Goal: Information Seeking & Learning: Find specific fact

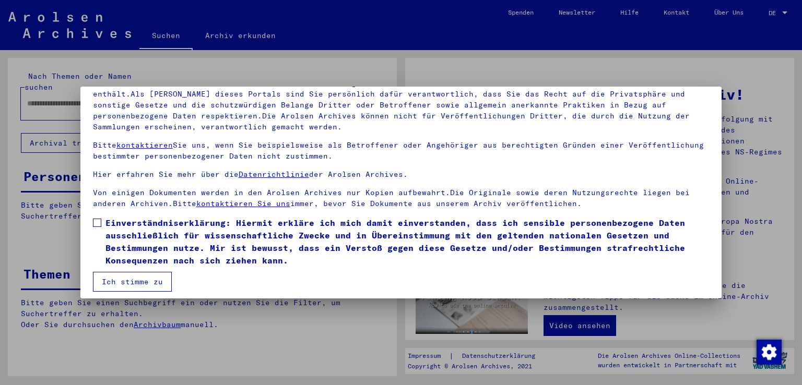
scroll to position [90, 0]
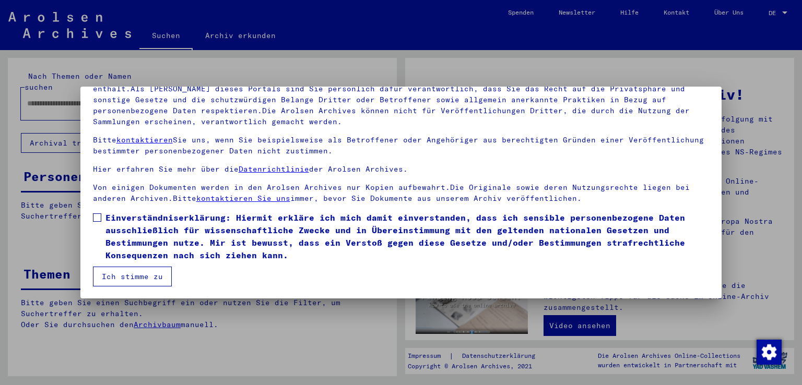
click at [94, 215] on span at bounding box center [97, 218] width 8 height 8
click at [117, 275] on button "Ich stimme zu" at bounding box center [132, 277] width 79 height 20
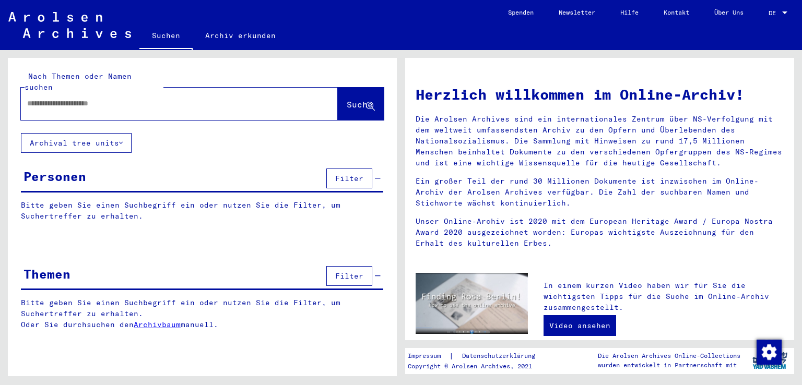
click at [48, 98] on input "text" at bounding box center [166, 103] width 279 height 11
type input "*******"
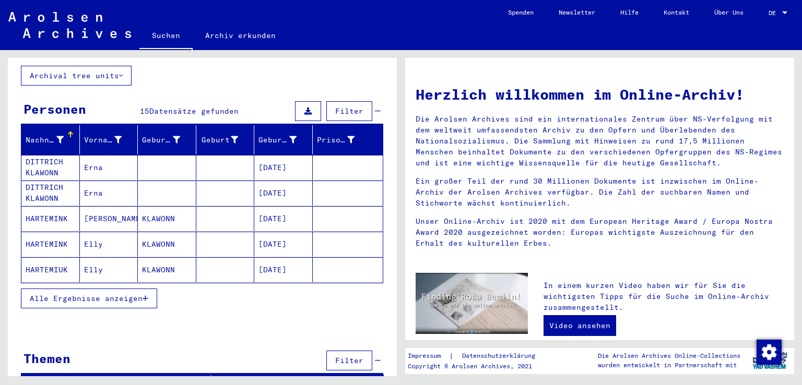
scroll to position [72, 0]
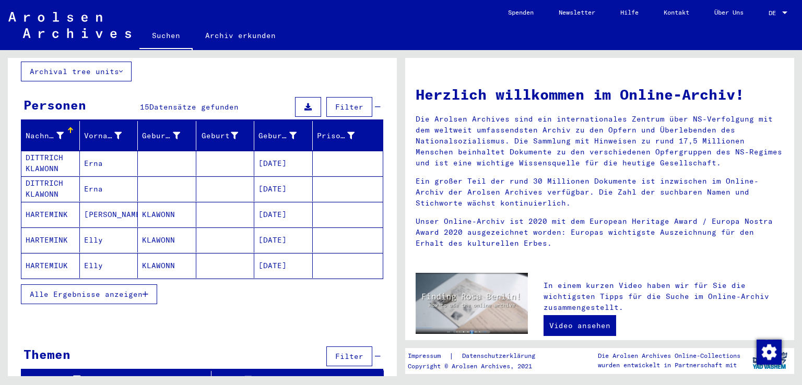
click at [119, 290] on span "Alle Ergebnisse anzeigen" at bounding box center [86, 294] width 113 height 9
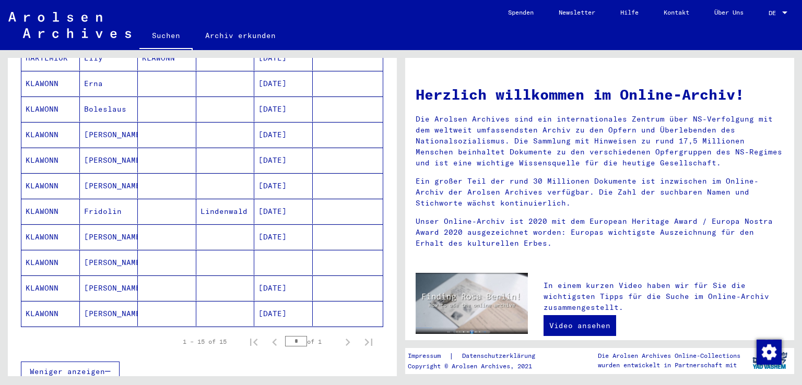
scroll to position [280, 0]
click at [283, 300] on mat-cell "[DATE]" at bounding box center [283, 312] width 58 height 25
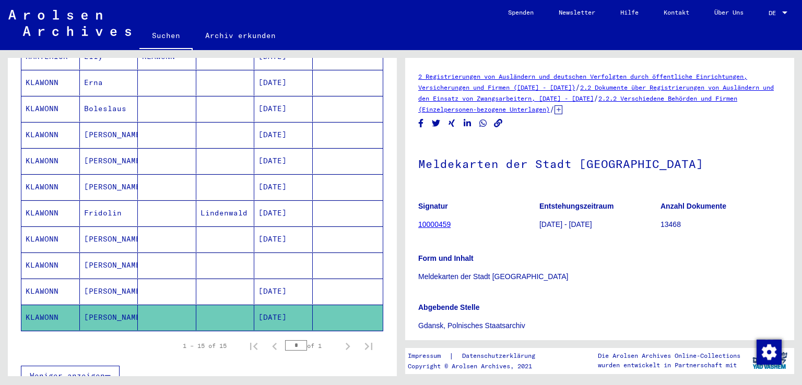
click at [426, 222] on link "10000459" at bounding box center [434, 224] width 32 height 8
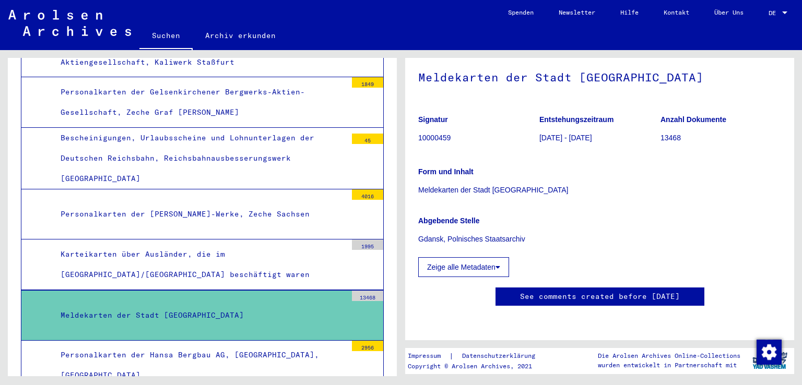
scroll to position [104, 0]
click at [486, 257] on button "Zeige alle Metadaten" at bounding box center [463, 267] width 91 height 20
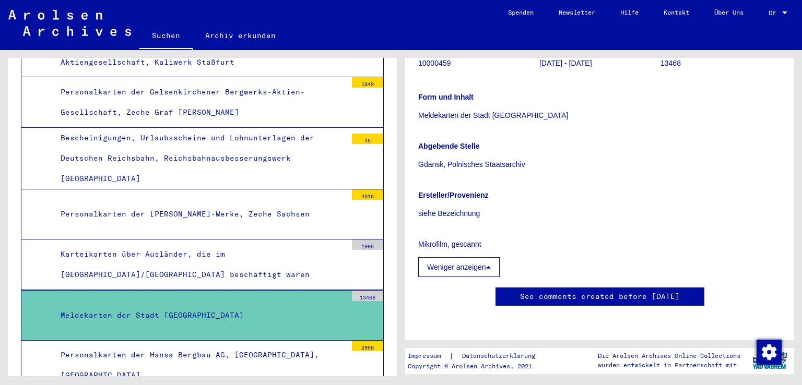
scroll to position [261, 0]
click at [357, 291] on div "13468" at bounding box center [367, 296] width 31 height 10
click at [148, 305] on div "Meldekarten der Stadt [GEOGRAPHIC_DATA]" at bounding box center [200, 315] width 294 height 20
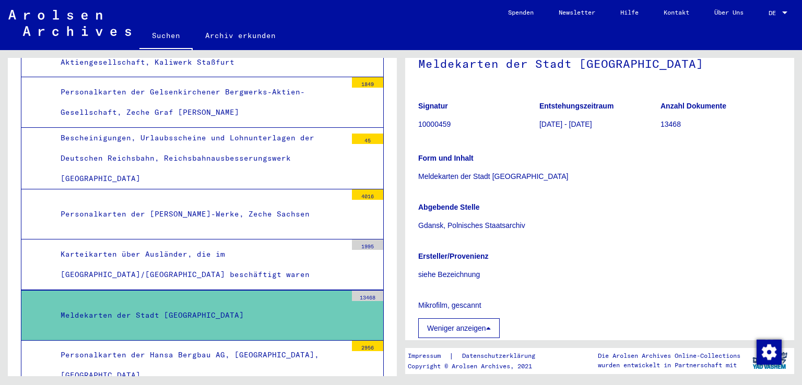
scroll to position [104, 0]
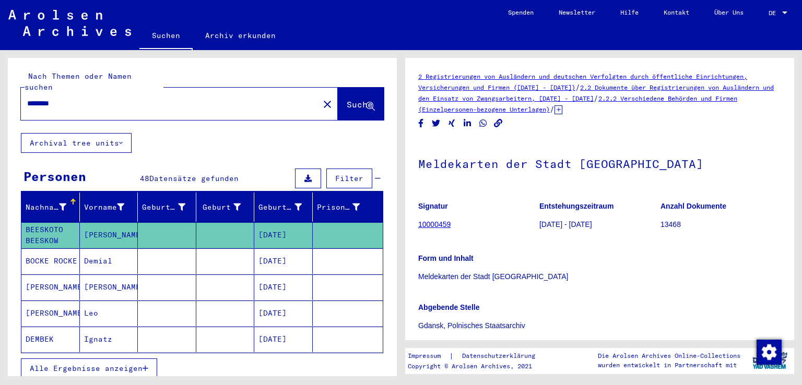
drag, startPoint x: 72, startPoint y: 94, endPoint x: 10, endPoint y: 92, distance: 61.1
click at [10, 92] on div "Nach Themen oder Namen suchen ******** close Suche" at bounding box center [202, 95] width 389 height 75
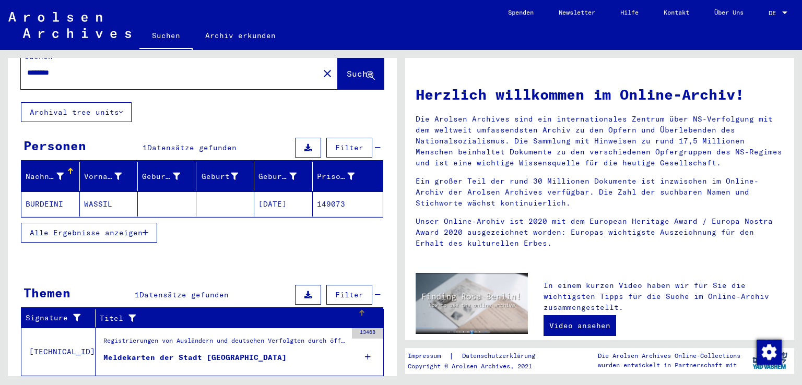
scroll to position [48, 0]
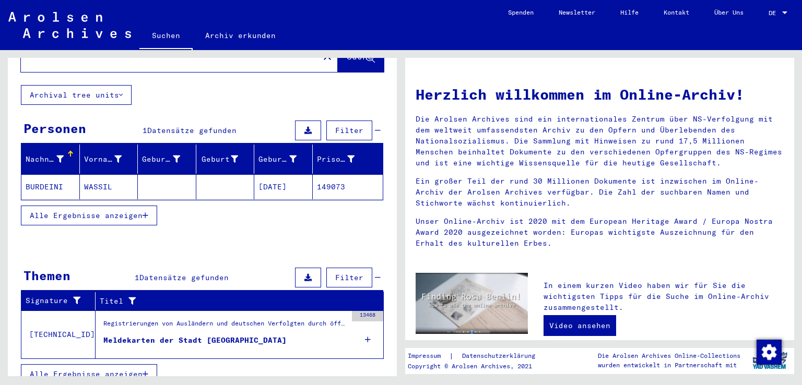
click at [175, 335] on div "Meldekarten der Stadt [GEOGRAPHIC_DATA]" at bounding box center [194, 340] width 183 height 11
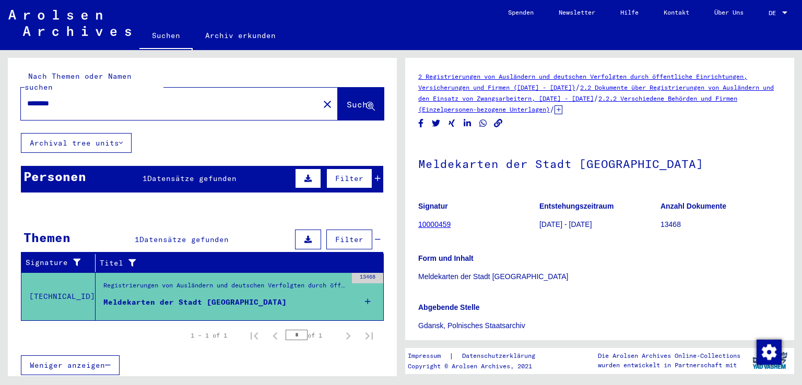
drag, startPoint x: 84, startPoint y: 90, endPoint x: 13, endPoint y: 92, distance: 71.5
click at [13, 92] on div "Nach Themen oder Namen suchen ******** close Suche" at bounding box center [202, 95] width 389 height 75
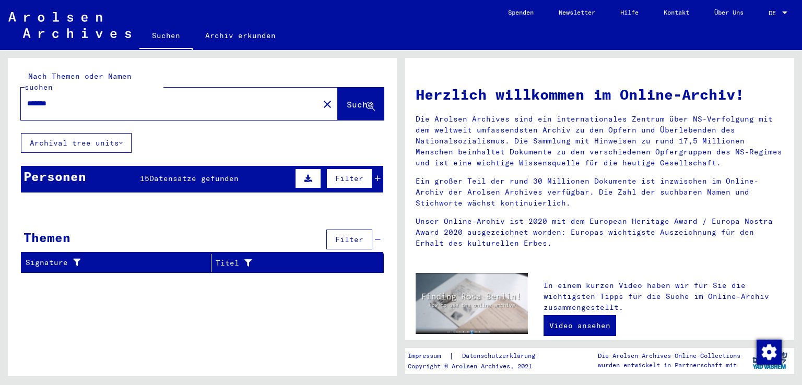
click at [207, 174] on span "Datensätze gefunden" at bounding box center [193, 178] width 89 height 9
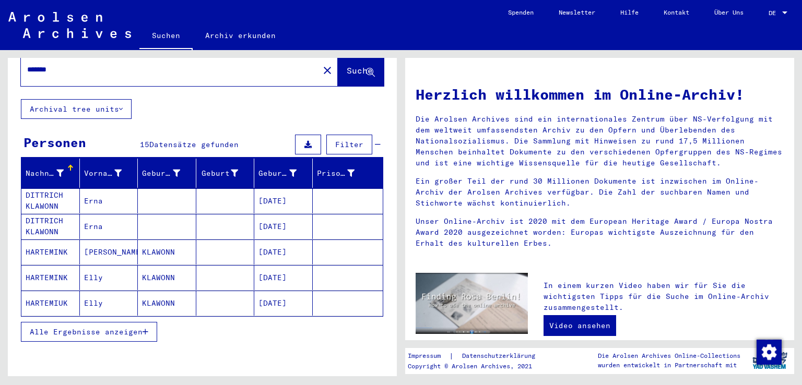
scroll to position [52, 0]
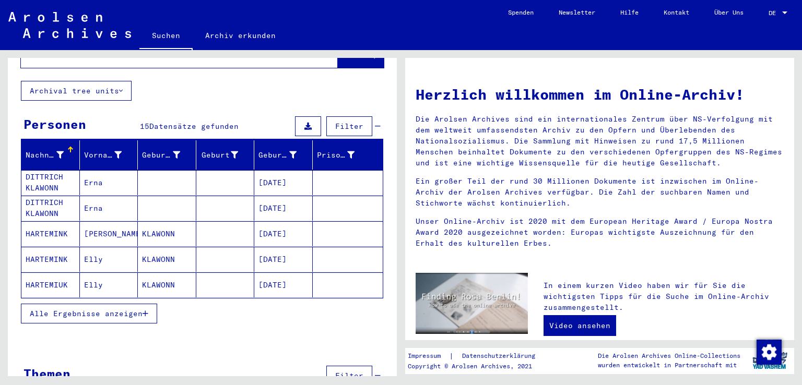
click at [93, 309] on span "Alle Ergebnisse anzeigen" at bounding box center [86, 313] width 113 height 9
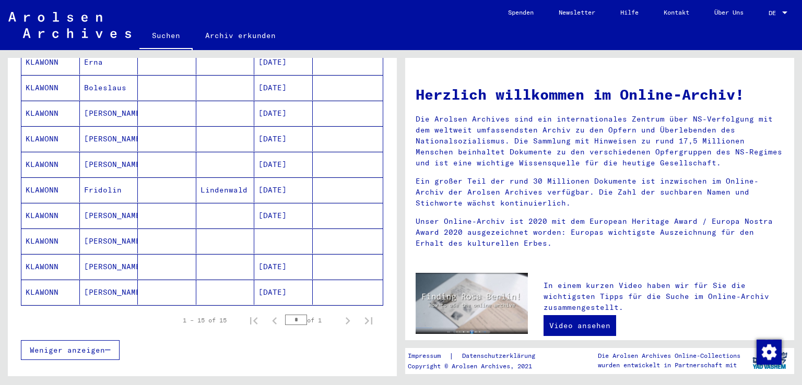
scroll to position [313, 0]
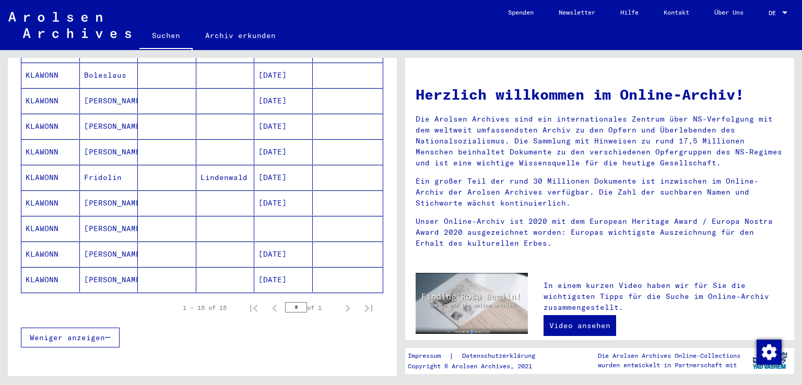
click at [46, 267] on mat-cell "KLAWONN" at bounding box center [50, 279] width 58 height 25
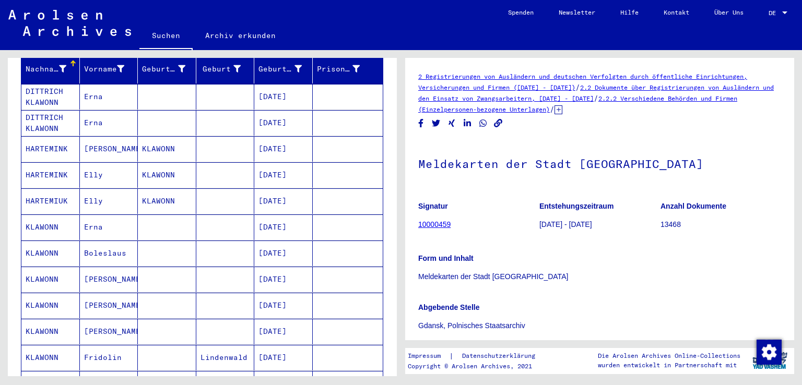
scroll to position [316, 0]
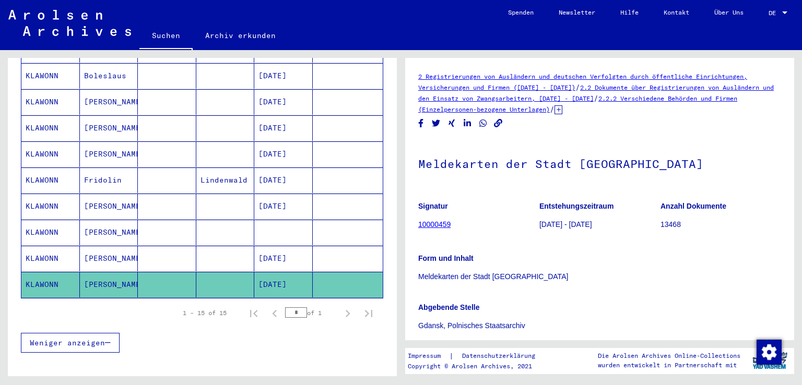
click at [51, 220] on mat-cell "KLAWONN" at bounding box center [50, 233] width 58 height 26
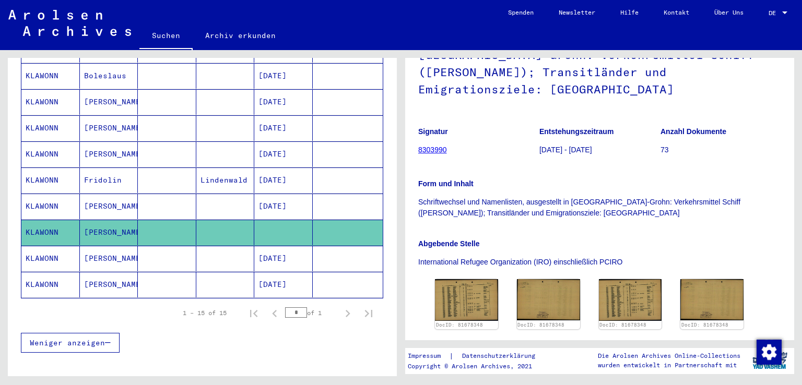
scroll to position [157, 0]
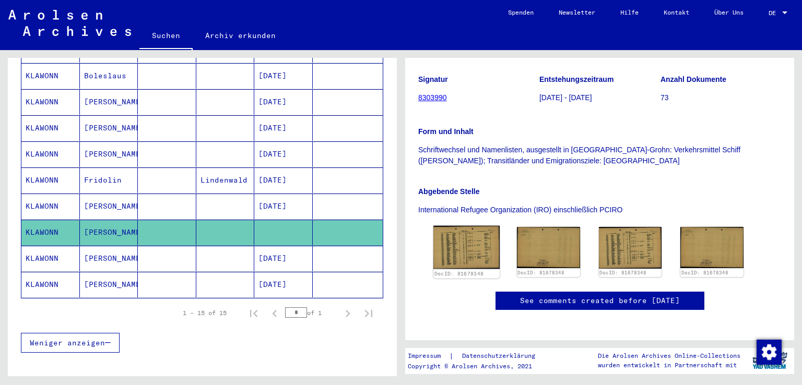
click at [455, 226] on img at bounding box center [466, 247] width 66 height 43
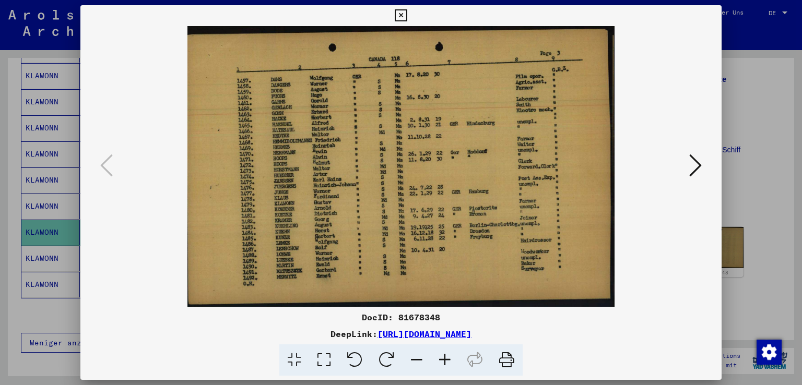
click at [403, 15] on icon at bounding box center [401, 15] width 12 height 13
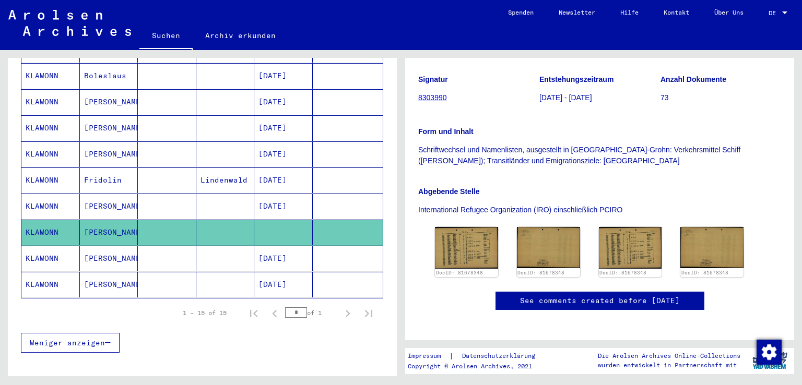
click at [92, 246] on mat-cell "[PERSON_NAME]" at bounding box center [109, 259] width 58 height 26
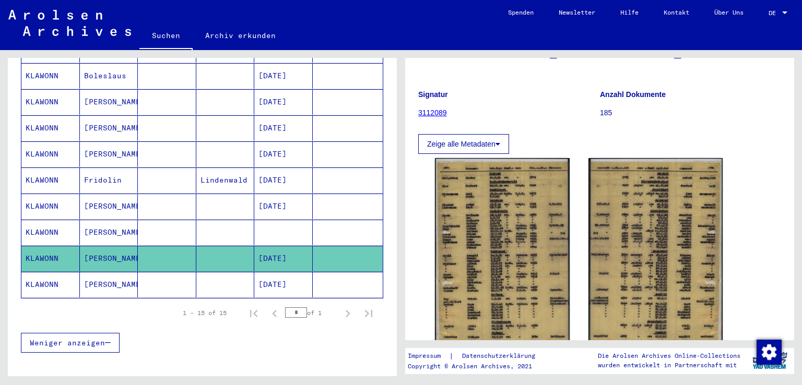
scroll to position [209, 0]
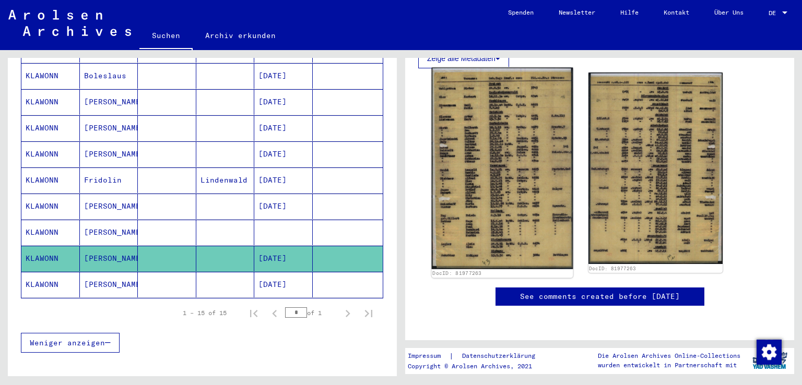
click at [490, 165] on img at bounding box center [502, 169] width 141 height 202
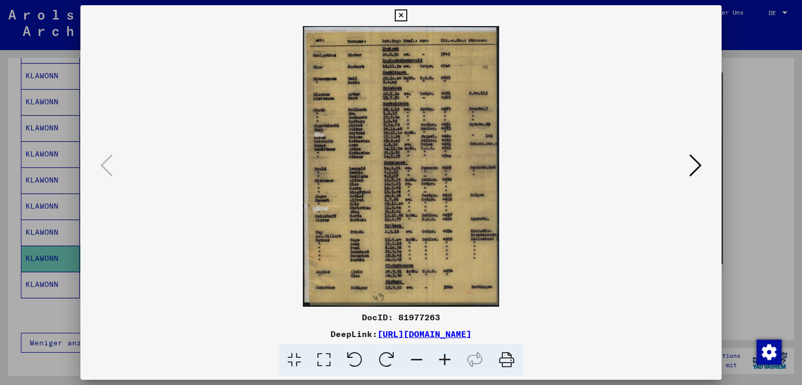
click at [383, 172] on img at bounding box center [401, 166] width 571 height 281
click at [447, 362] on icon at bounding box center [445, 361] width 28 height 32
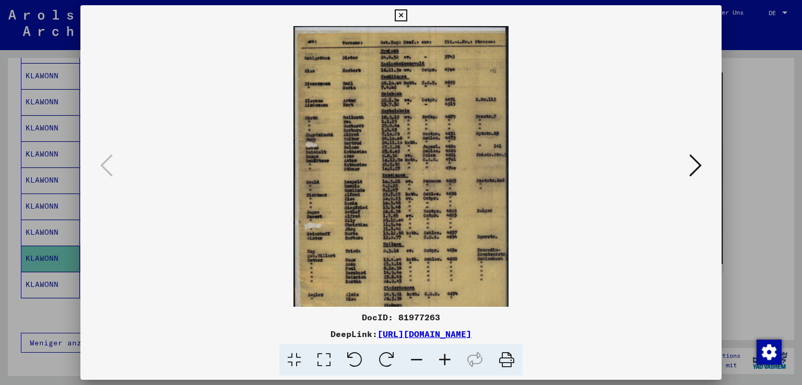
click at [447, 362] on icon at bounding box center [445, 361] width 28 height 32
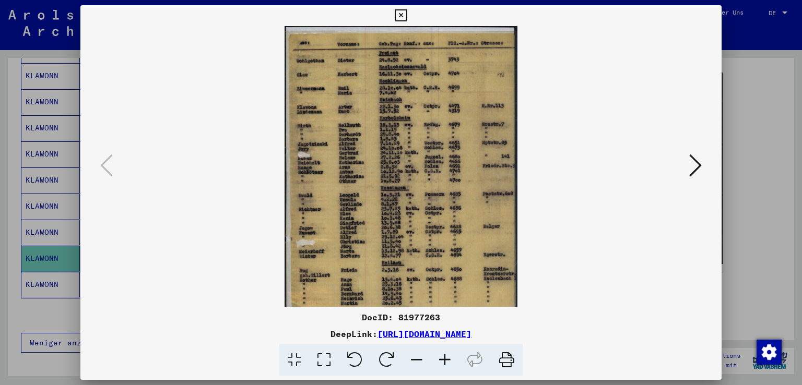
click at [447, 362] on icon at bounding box center [445, 361] width 28 height 32
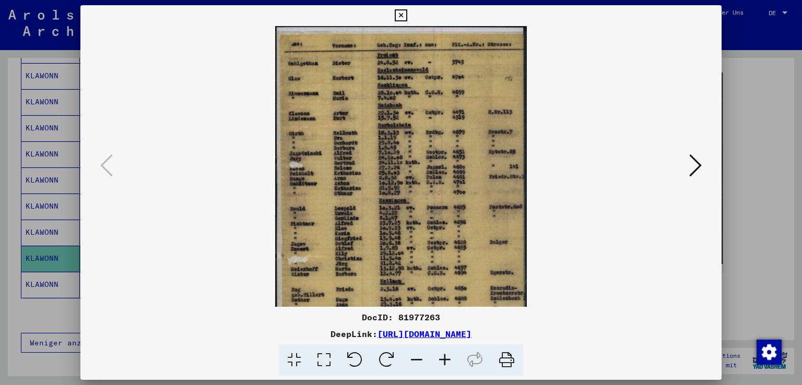
click at [447, 362] on icon at bounding box center [445, 361] width 28 height 32
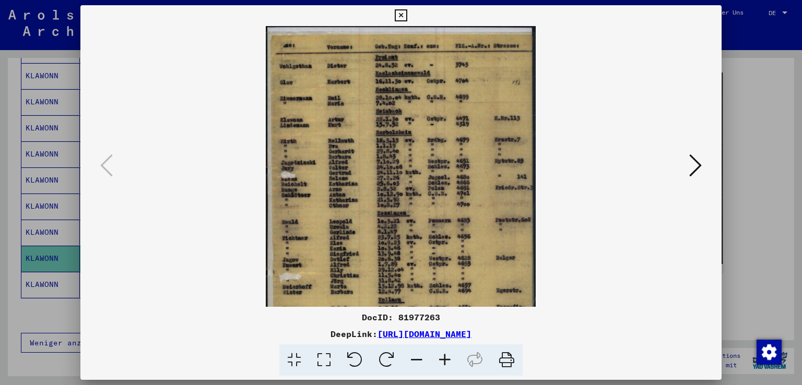
click at [447, 362] on icon at bounding box center [445, 361] width 28 height 32
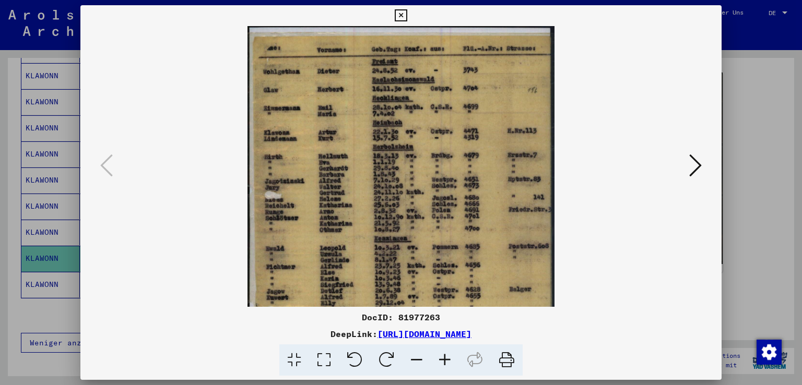
click at [447, 362] on icon at bounding box center [445, 361] width 28 height 32
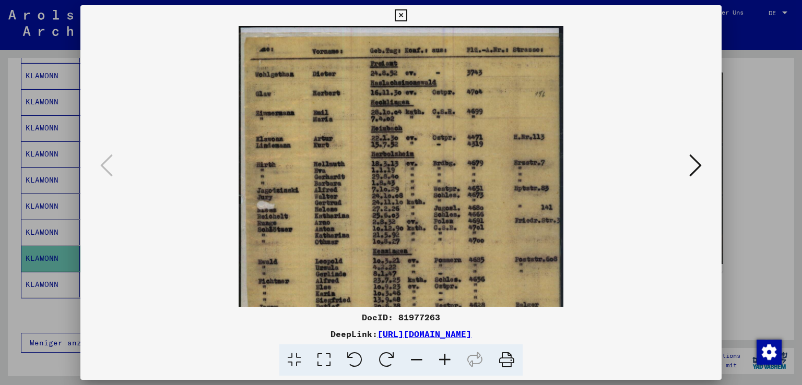
click at [447, 362] on icon at bounding box center [445, 361] width 28 height 32
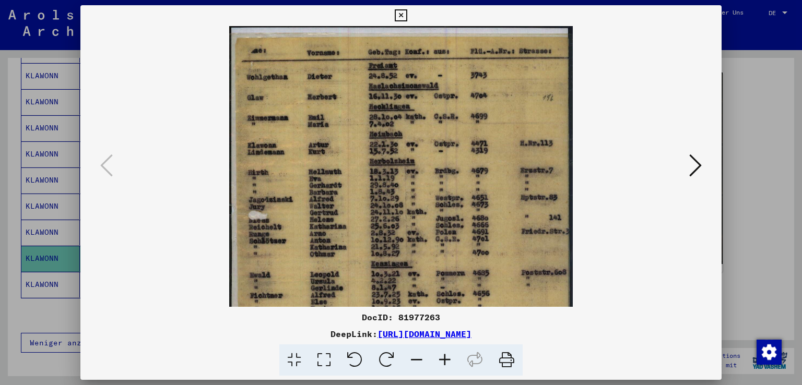
click at [400, 19] on icon at bounding box center [401, 15] width 12 height 13
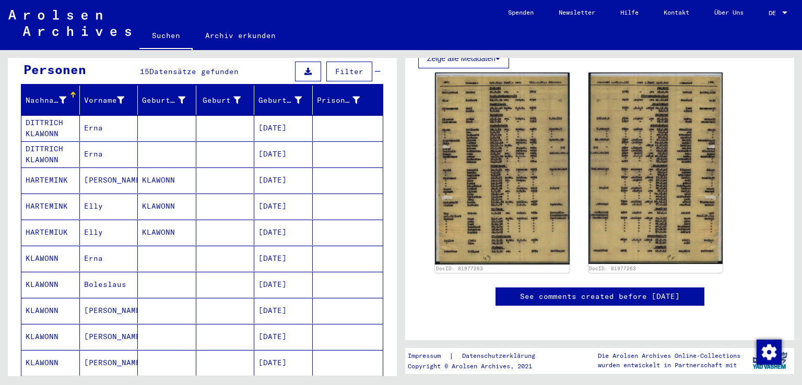
scroll to position [0, 0]
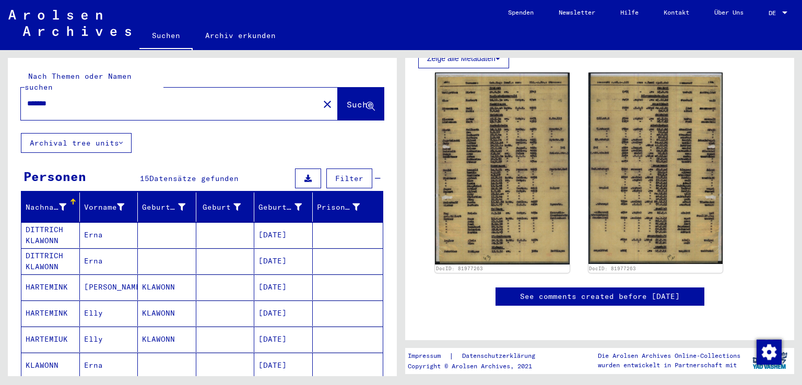
drag, startPoint x: 66, startPoint y: 91, endPoint x: 9, endPoint y: 91, distance: 56.9
click at [9, 91] on div "Nach Themen oder Namen suchen ******* close Suche" at bounding box center [202, 95] width 389 height 75
type input "*******"
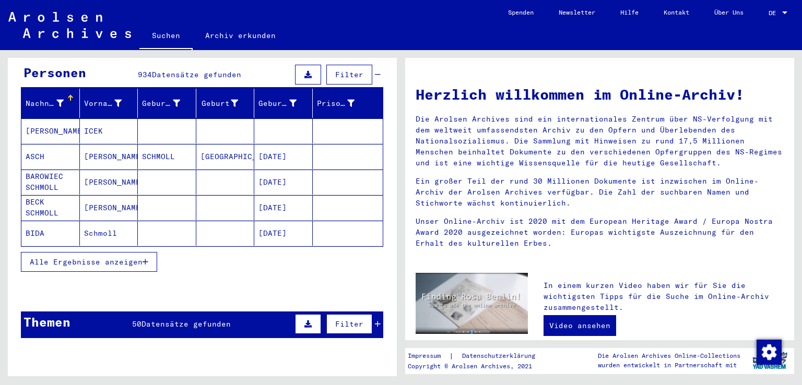
scroll to position [104, 0]
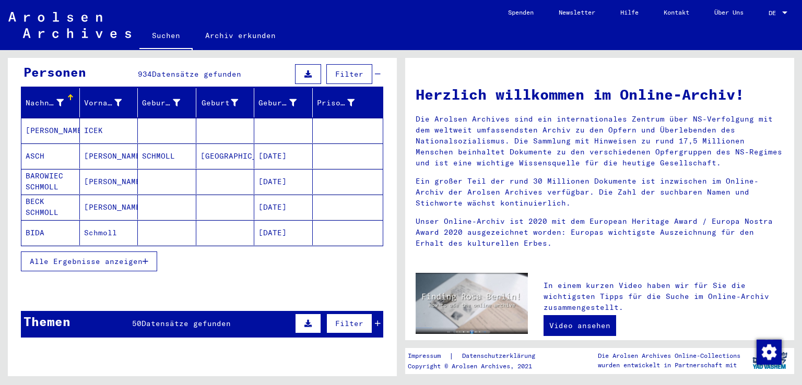
click at [96, 257] on span "Alle Ergebnisse anzeigen" at bounding box center [86, 261] width 113 height 9
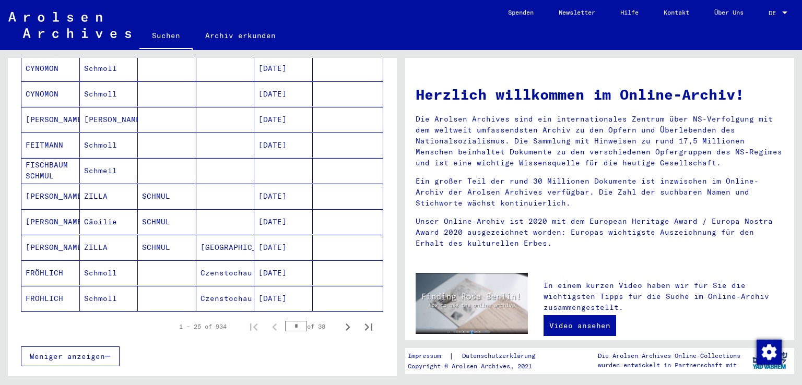
scroll to position [574, 0]
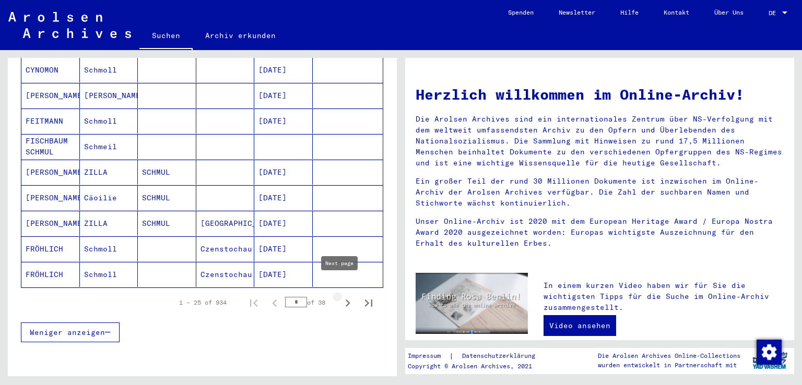
click at [341, 296] on icon "Next page" at bounding box center [347, 303] width 15 height 15
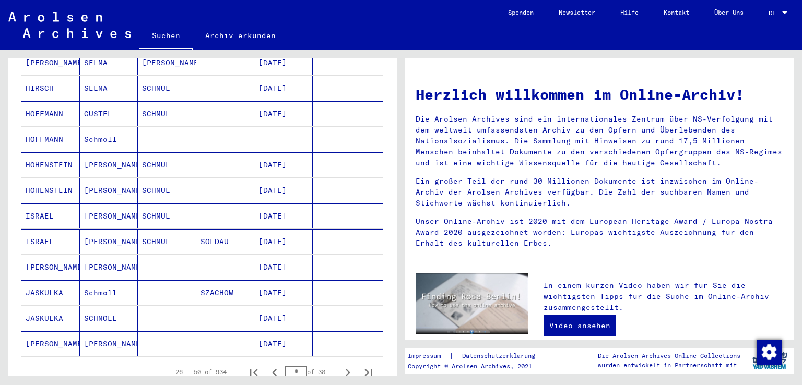
scroll to position [522, 0]
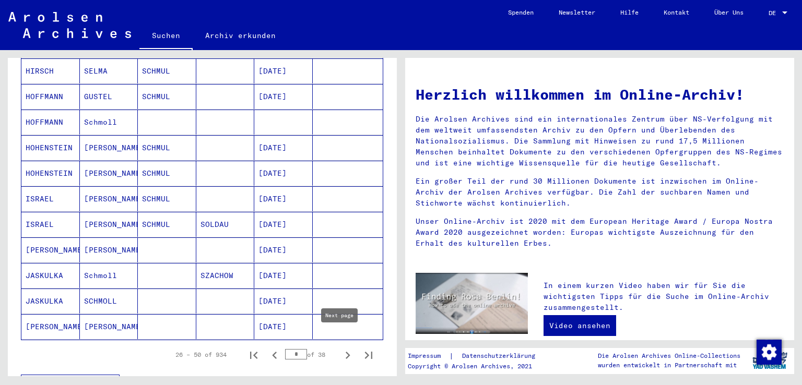
click at [340, 348] on icon "Next page" at bounding box center [347, 355] width 15 height 15
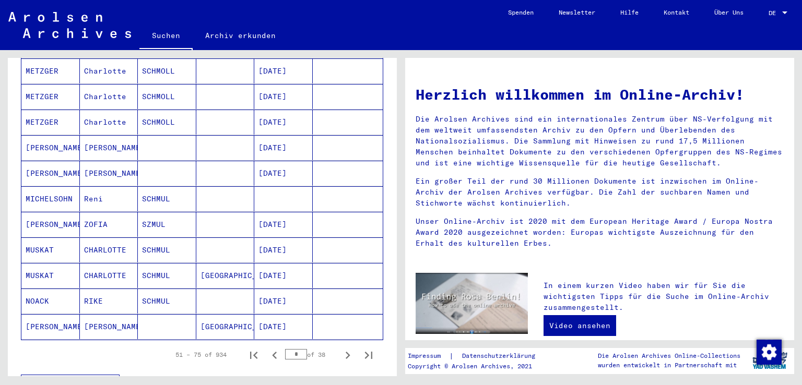
click at [340, 348] on icon "Next page" at bounding box center [347, 355] width 15 height 15
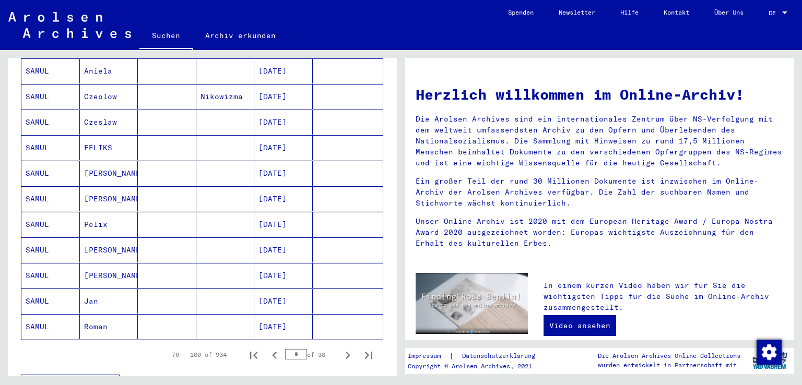
click at [340, 348] on icon "Next page" at bounding box center [347, 355] width 15 height 15
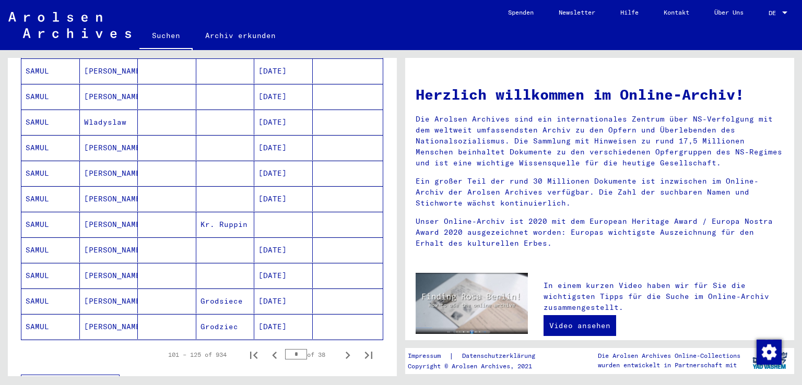
click at [340, 348] on icon "Next page" at bounding box center [347, 355] width 15 height 15
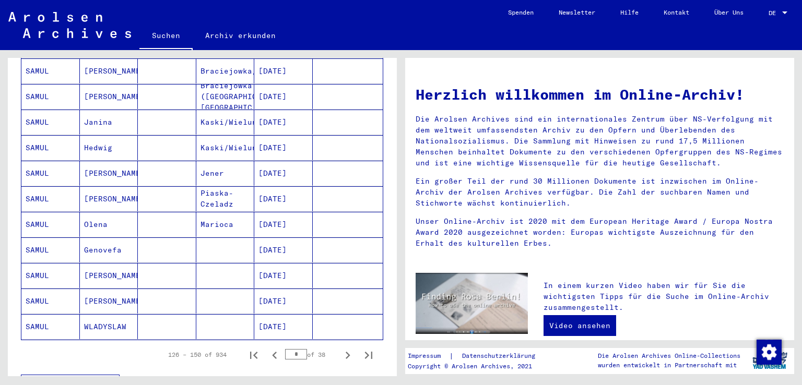
click at [340, 348] on icon "Next page" at bounding box center [347, 355] width 15 height 15
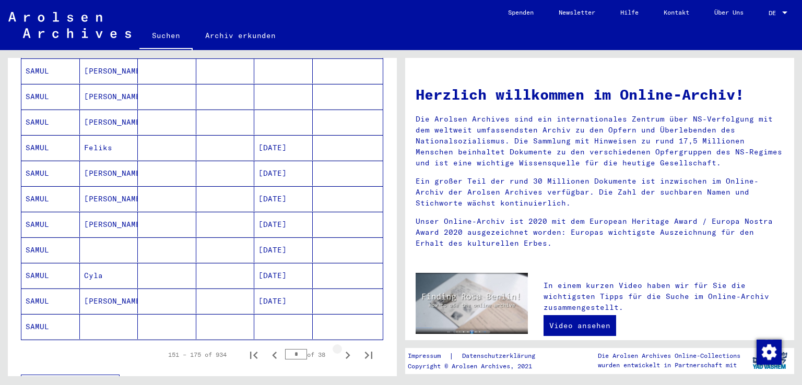
click at [340, 348] on icon "Next page" at bounding box center [347, 355] width 15 height 15
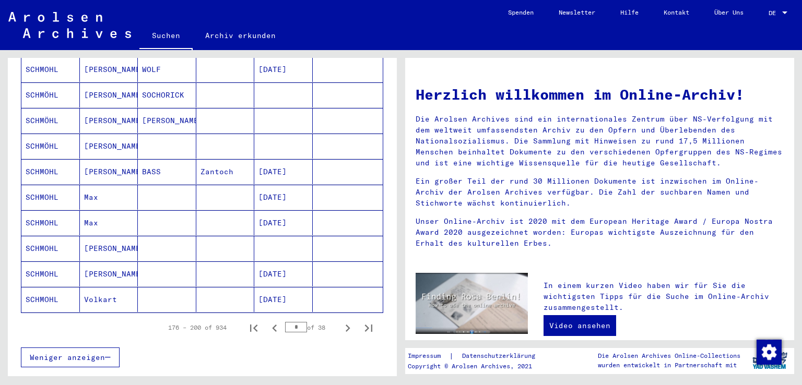
scroll to position [574, 0]
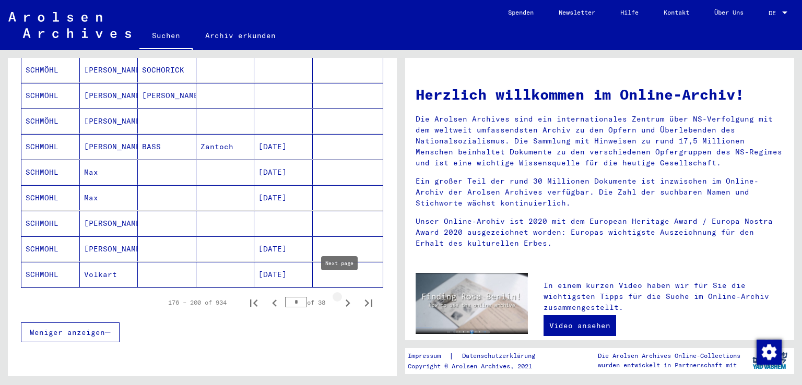
click at [340, 296] on icon "Next page" at bounding box center [347, 303] width 15 height 15
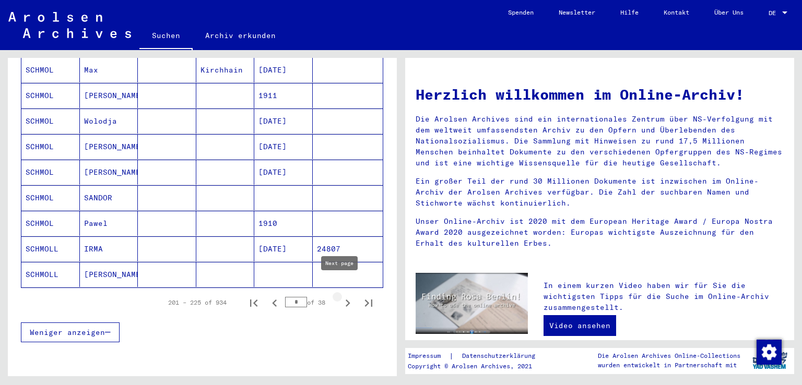
click at [346, 300] on icon "Next page" at bounding box center [348, 303] width 5 height 7
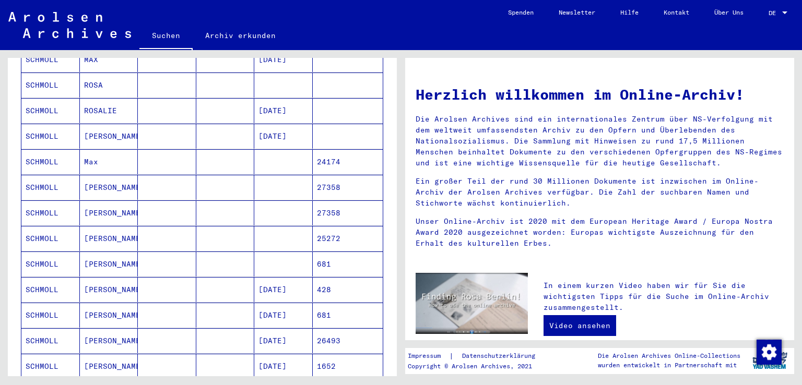
scroll to position [365, 0]
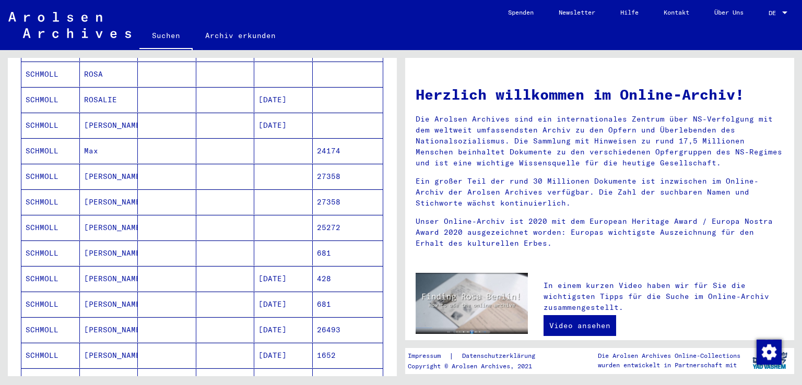
click at [319, 241] on mat-cell "681" at bounding box center [348, 253] width 70 height 25
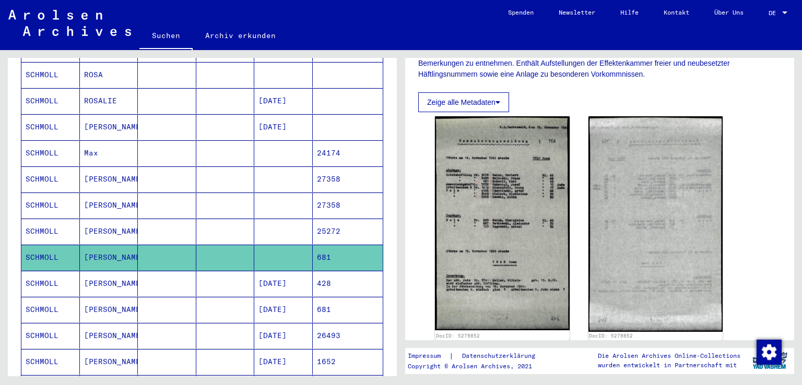
scroll to position [209, 0]
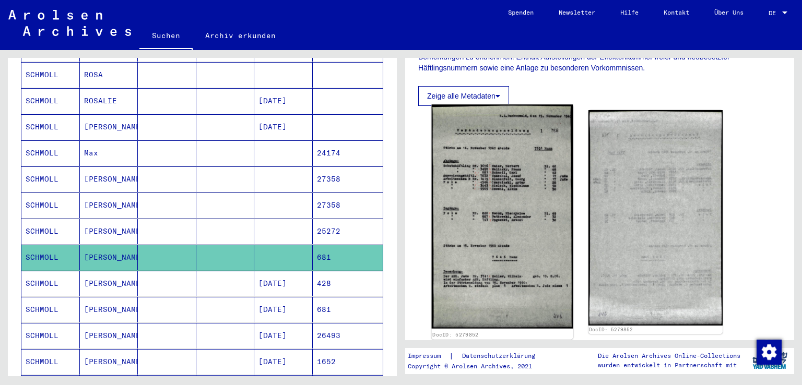
click at [469, 252] on img at bounding box center [502, 216] width 141 height 224
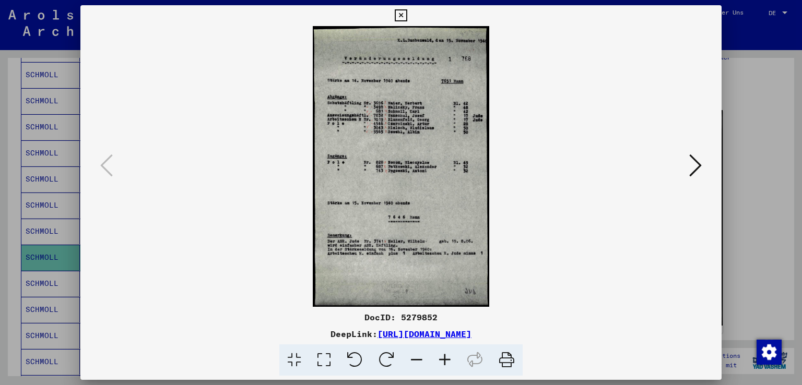
click at [444, 360] on icon at bounding box center [445, 361] width 28 height 32
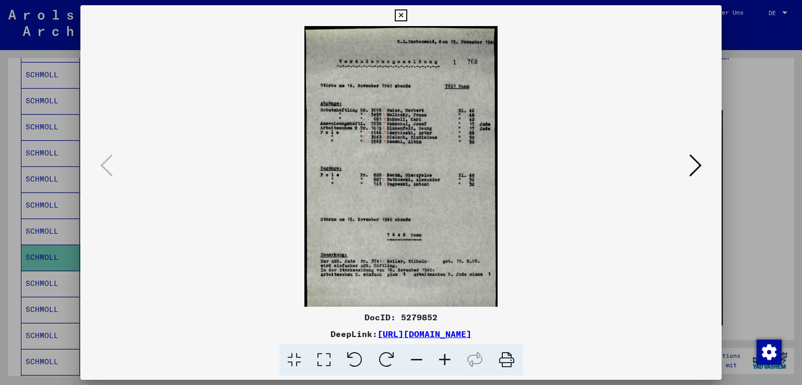
click at [444, 360] on icon at bounding box center [445, 361] width 28 height 32
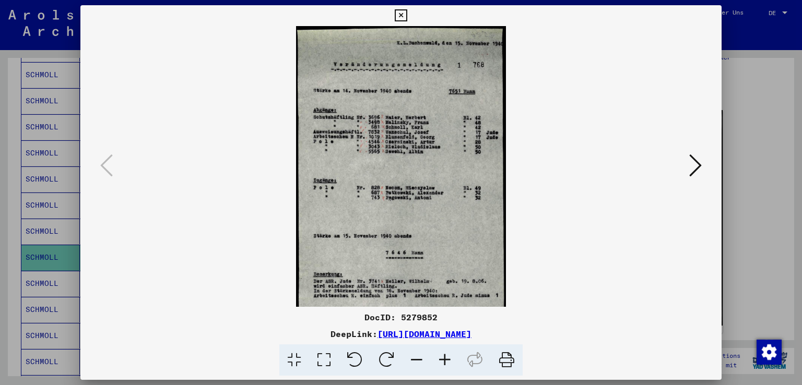
click at [444, 360] on icon at bounding box center [445, 361] width 28 height 32
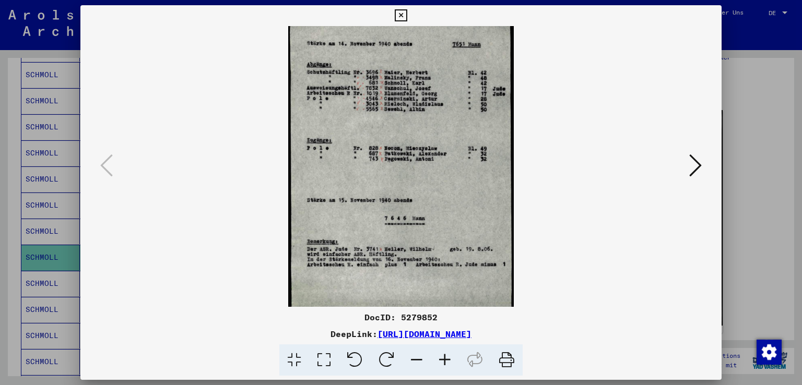
scroll to position [58, 0]
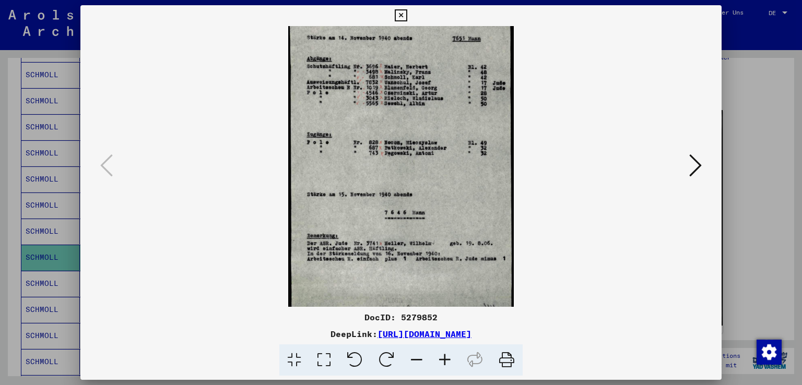
drag, startPoint x: 427, startPoint y: 265, endPoint x: 430, endPoint y: 208, distance: 57.0
click at [430, 208] on img at bounding box center [401, 147] width 226 height 359
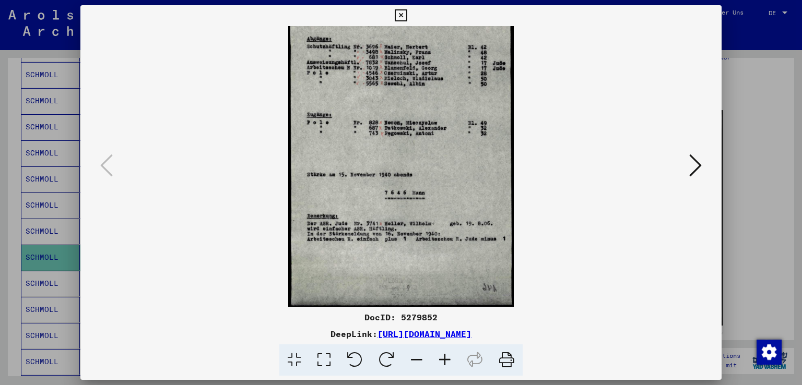
drag, startPoint x: 434, startPoint y: 244, endPoint x: 432, endPoint y: 174, distance: 70.0
click at [432, 174] on img at bounding box center [401, 127] width 226 height 359
click at [697, 169] on icon at bounding box center [695, 165] width 13 height 25
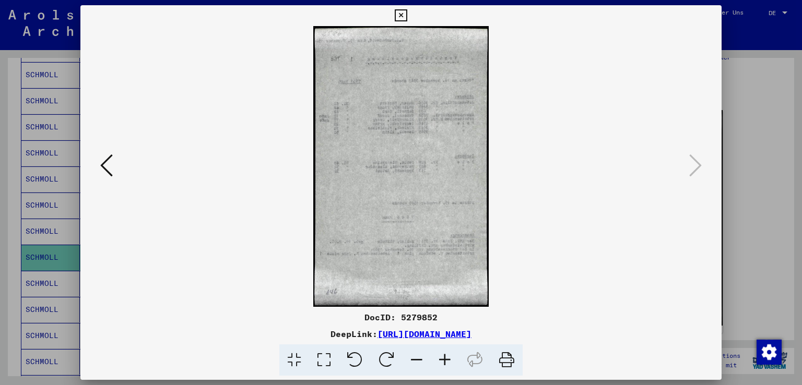
scroll to position [0, 0]
click at [401, 15] on icon at bounding box center [401, 15] width 12 height 13
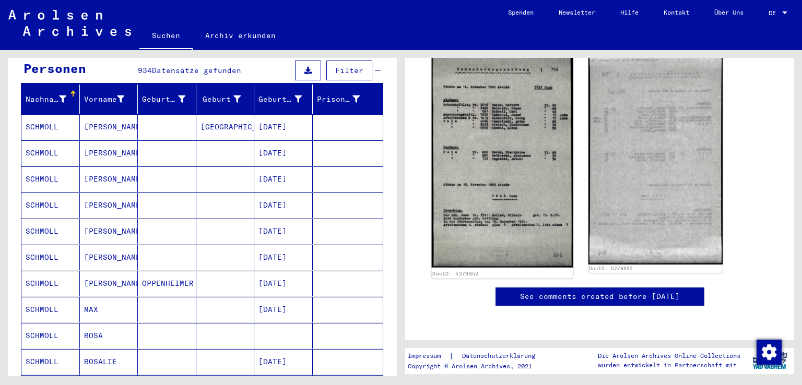
scroll to position [209, 0]
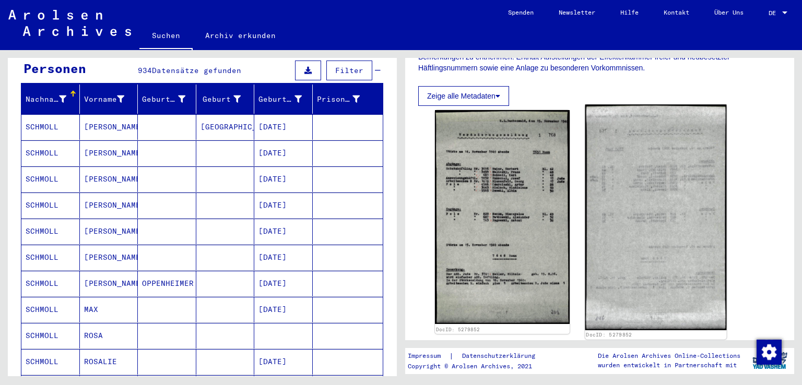
click at [612, 214] on img at bounding box center [655, 217] width 141 height 226
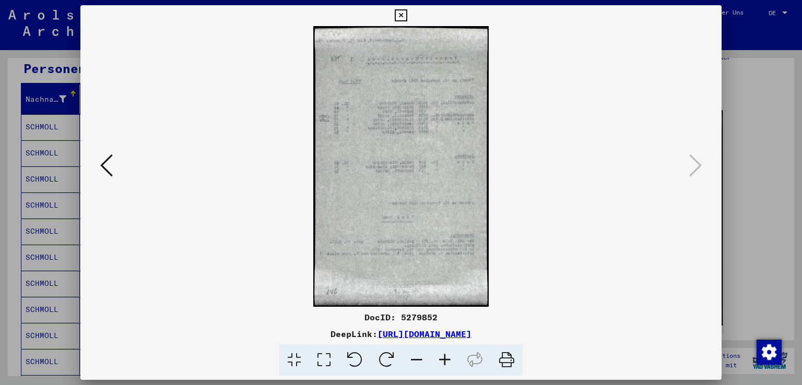
click at [401, 15] on icon at bounding box center [401, 15] width 12 height 13
click at [439, 203] on img at bounding box center [502, 216] width 141 height 224
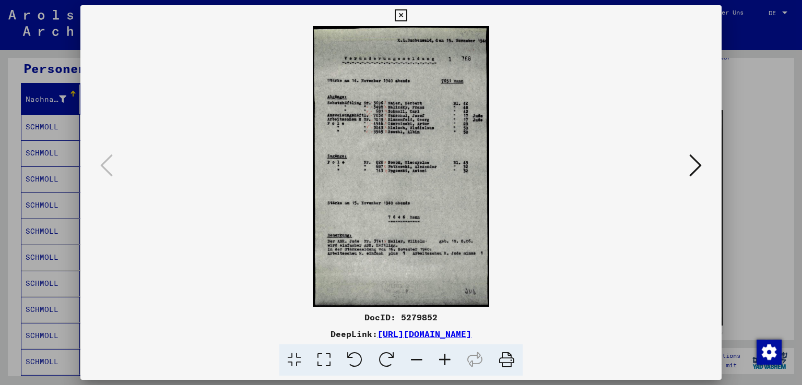
scroll to position [0, 0]
click at [400, 13] on icon at bounding box center [401, 15] width 12 height 13
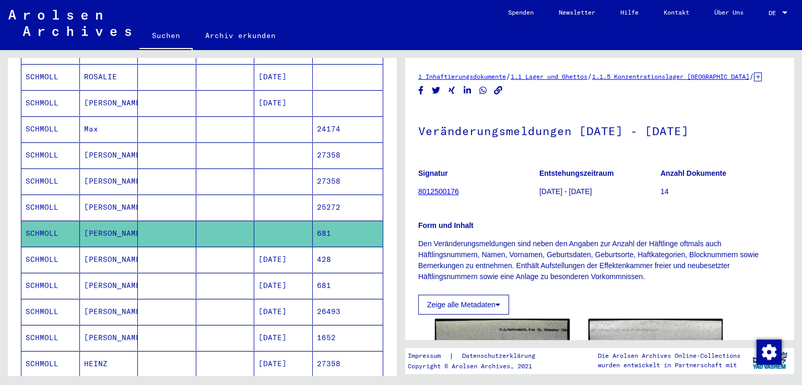
scroll to position [421, 0]
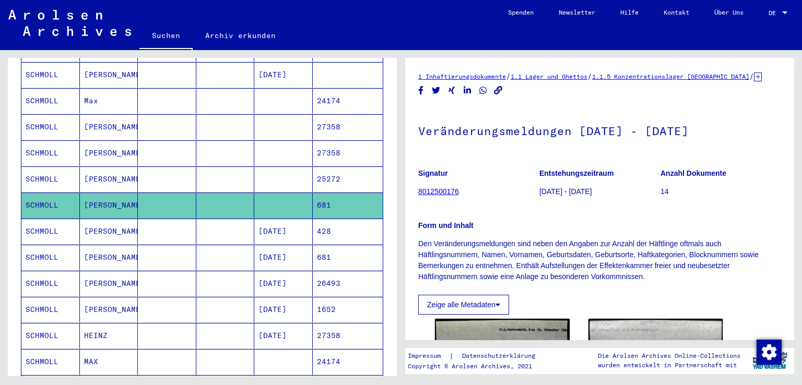
click at [267, 245] on mat-cell "[DATE]" at bounding box center [283, 258] width 58 height 26
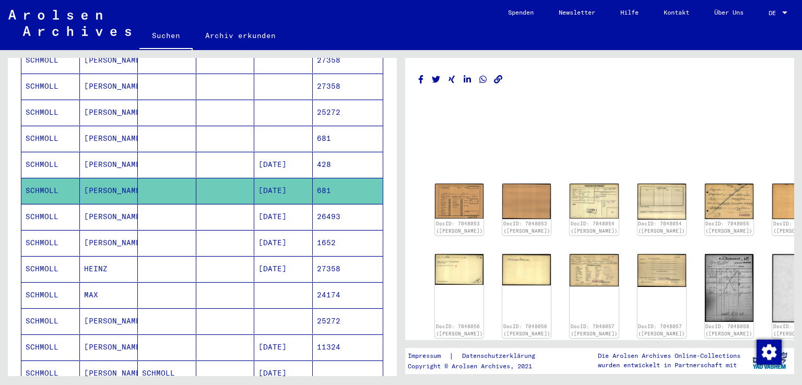
scroll to position [491, 0]
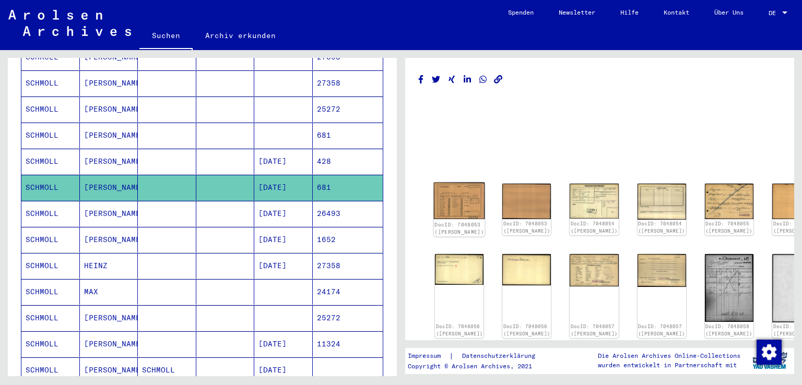
click at [442, 227] on div "DocID: 7048053 ([PERSON_NAME])" at bounding box center [459, 228] width 50 height 15
click at [452, 197] on img at bounding box center [459, 201] width 51 height 37
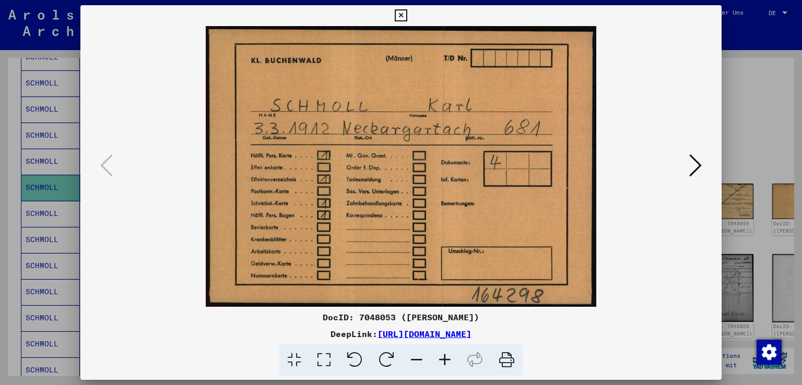
click at [694, 168] on icon at bounding box center [695, 165] width 13 height 25
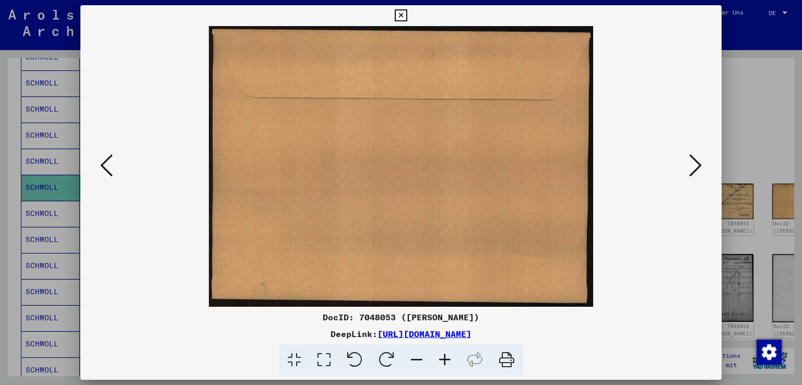
click at [694, 168] on icon at bounding box center [695, 165] width 13 height 25
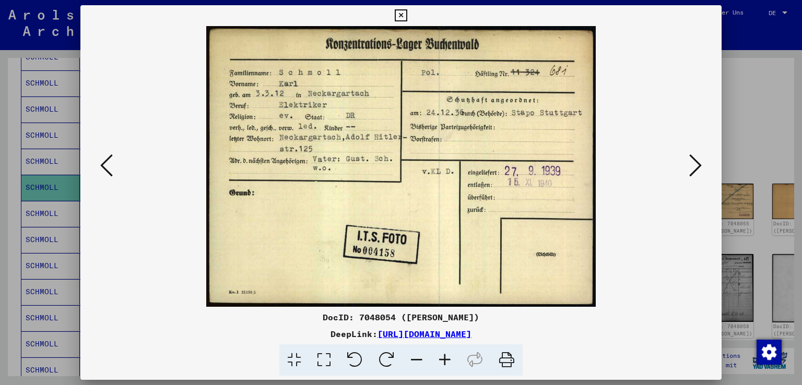
click at [690, 169] on icon at bounding box center [695, 165] width 13 height 25
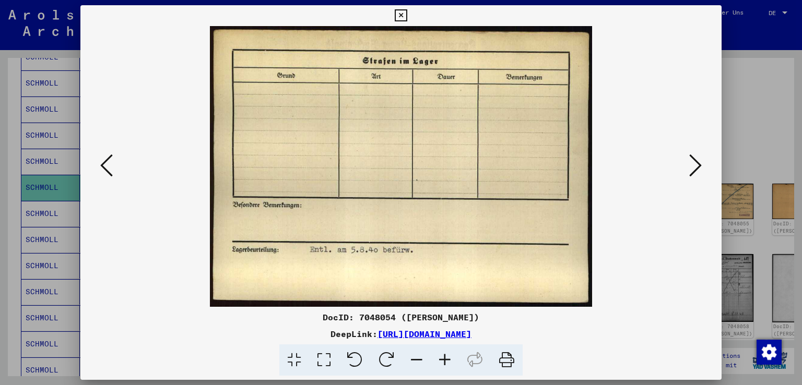
click at [690, 169] on icon at bounding box center [695, 165] width 13 height 25
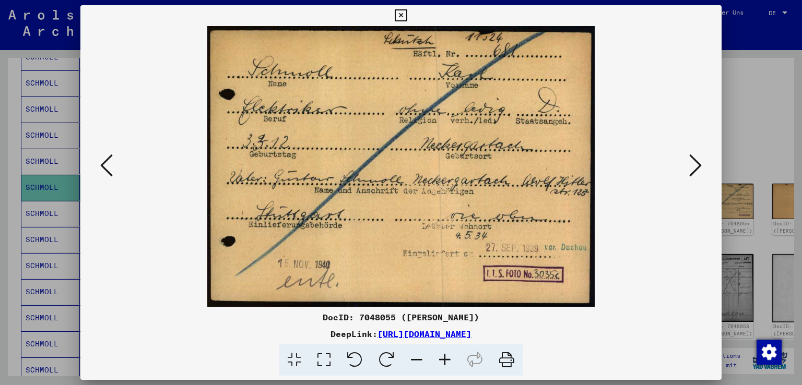
click at [696, 165] on icon at bounding box center [695, 165] width 13 height 25
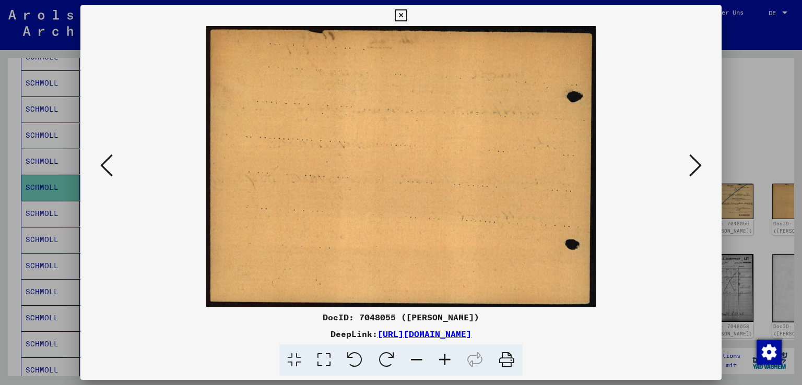
click at [696, 165] on icon at bounding box center [695, 165] width 13 height 25
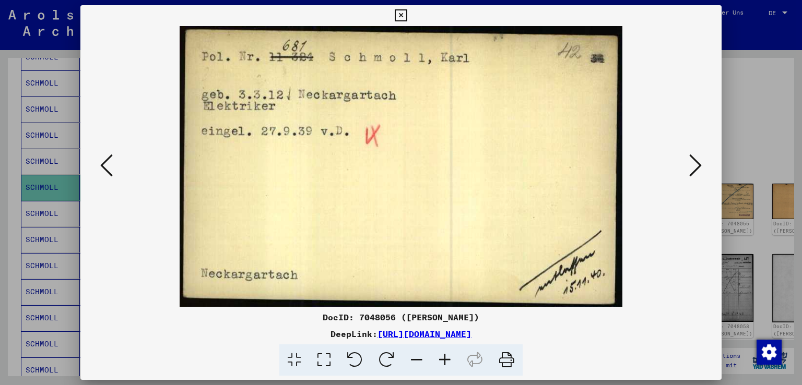
click at [696, 165] on icon at bounding box center [695, 165] width 13 height 25
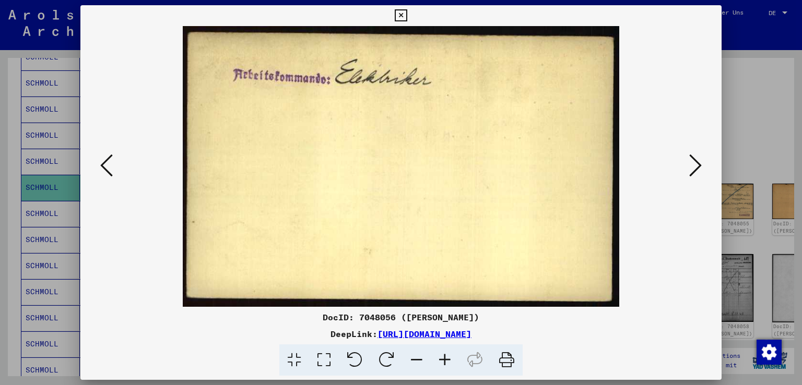
click at [696, 165] on icon at bounding box center [695, 165] width 13 height 25
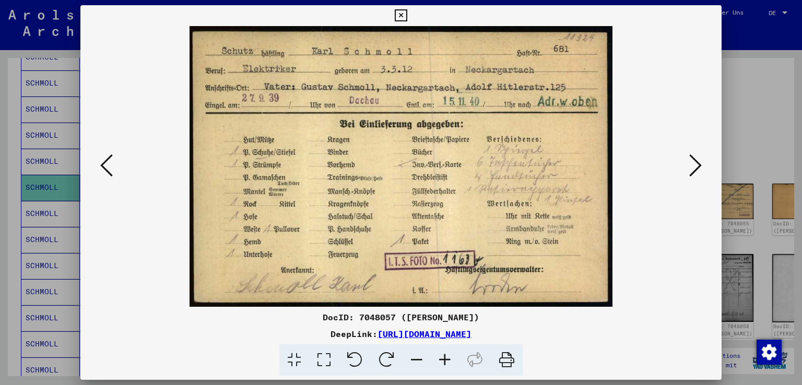
click at [696, 165] on icon at bounding box center [695, 165] width 13 height 25
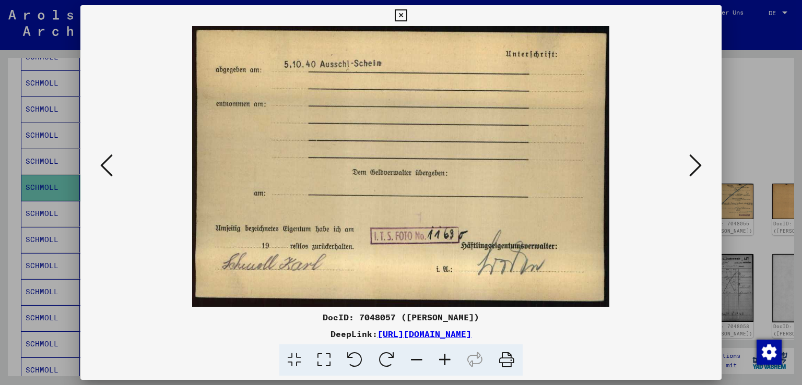
click at [696, 165] on icon at bounding box center [695, 165] width 13 height 25
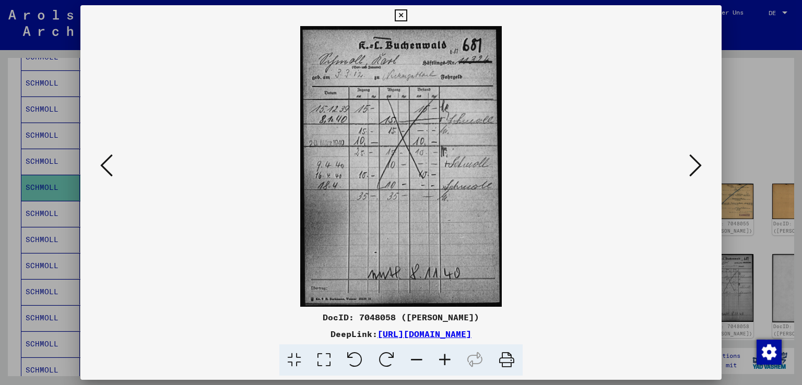
click at [696, 165] on icon at bounding box center [695, 165] width 13 height 25
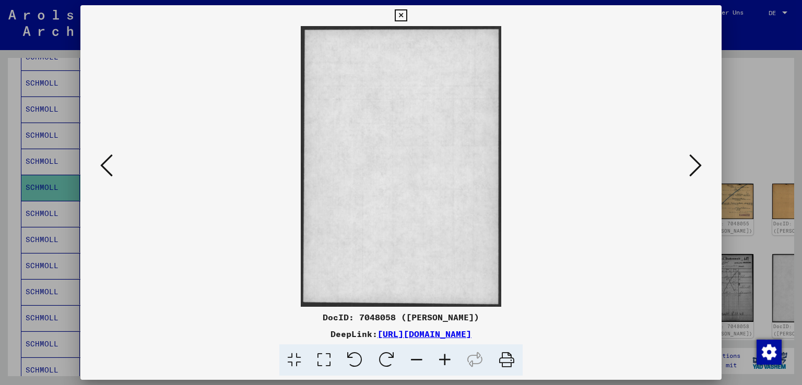
click at [696, 165] on icon at bounding box center [695, 165] width 13 height 25
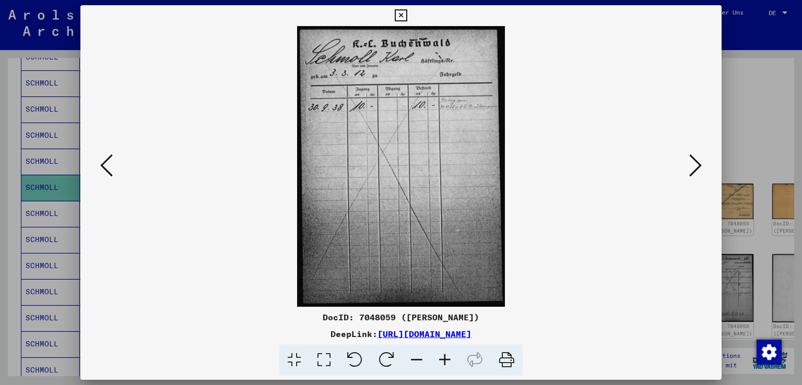
click at [696, 165] on icon at bounding box center [695, 165] width 13 height 25
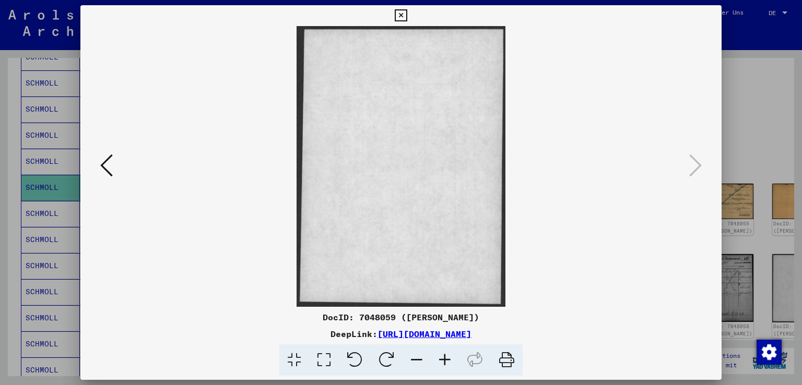
click at [401, 17] on icon at bounding box center [401, 15] width 12 height 13
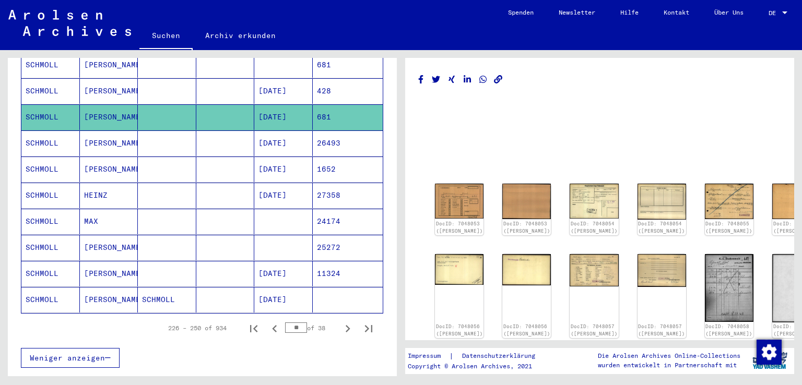
scroll to position [596, 0]
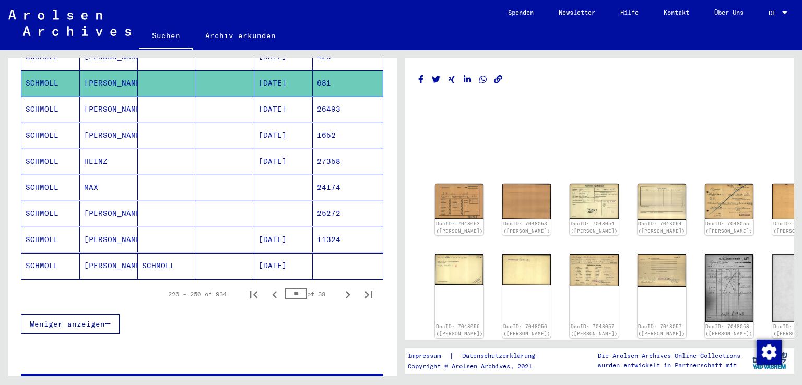
click at [283, 227] on mat-cell "[DATE]" at bounding box center [283, 240] width 58 height 26
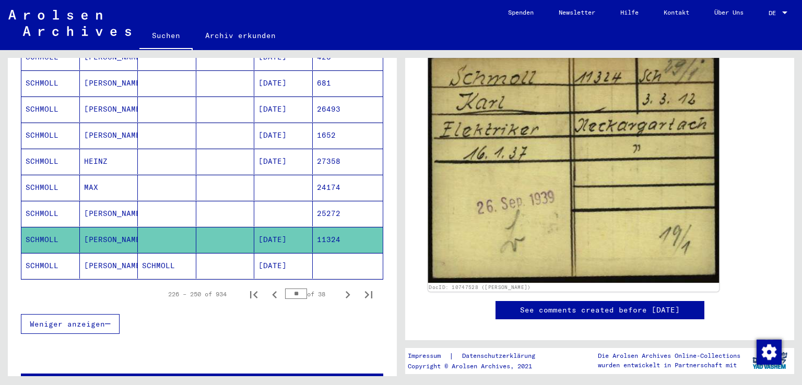
scroll to position [157, 0]
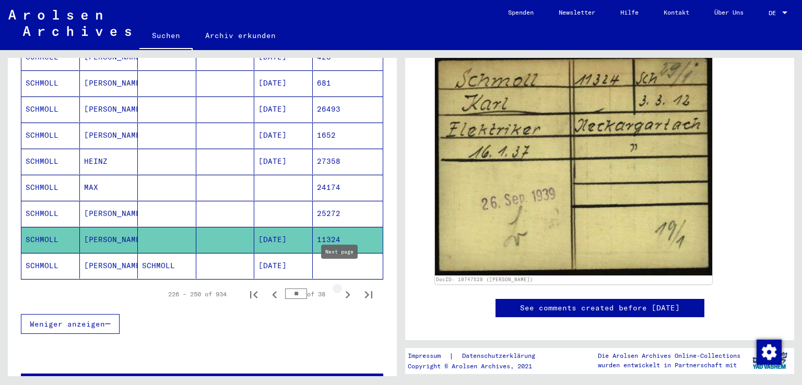
click at [340, 288] on icon "Next page" at bounding box center [347, 295] width 15 height 15
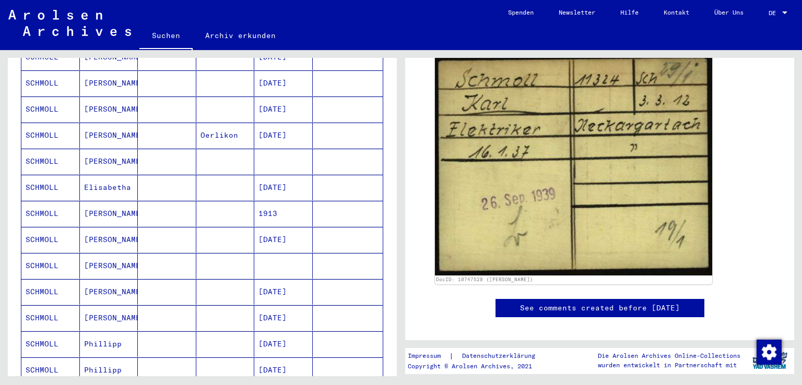
scroll to position [543, 0]
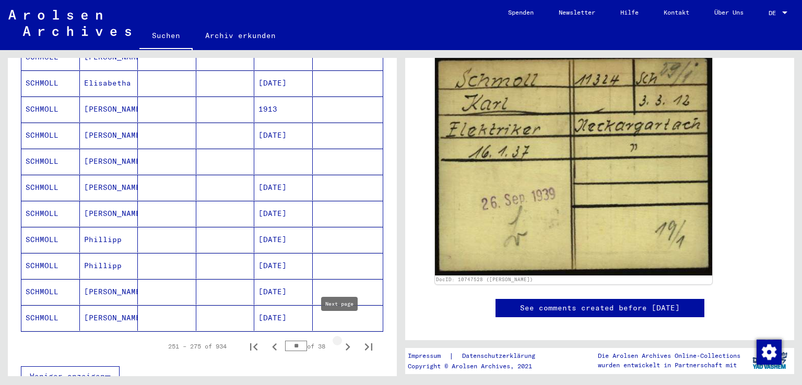
click at [340, 340] on icon "Next page" at bounding box center [347, 347] width 15 height 15
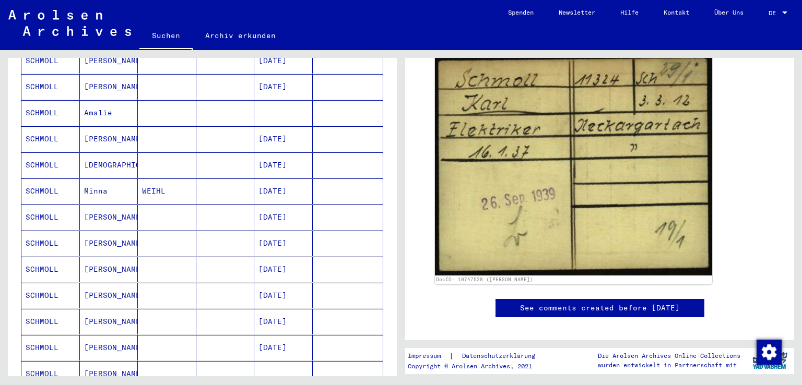
scroll to position [439, 0]
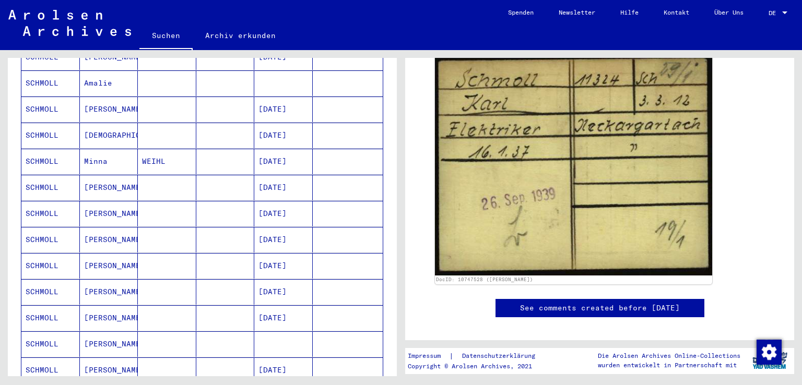
click at [279, 227] on mat-cell "[DATE]" at bounding box center [283, 240] width 58 height 26
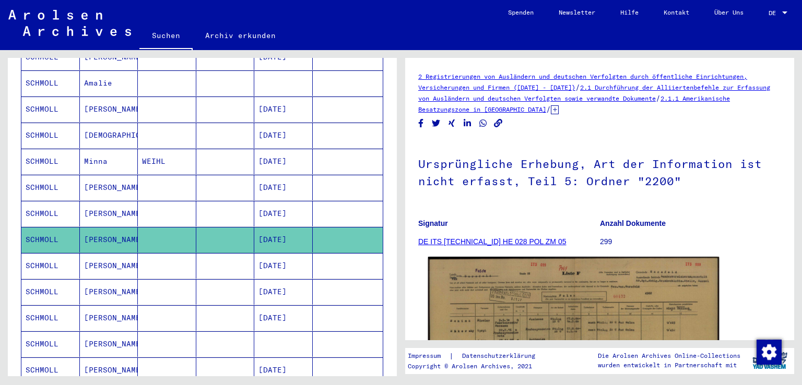
click at [478, 297] on img at bounding box center [573, 360] width 291 height 206
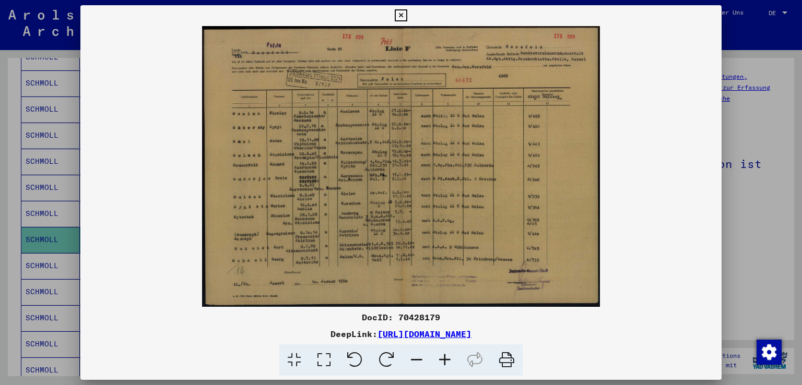
click at [444, 357] on icon at bounding box center [445, 361] width 28 height 32
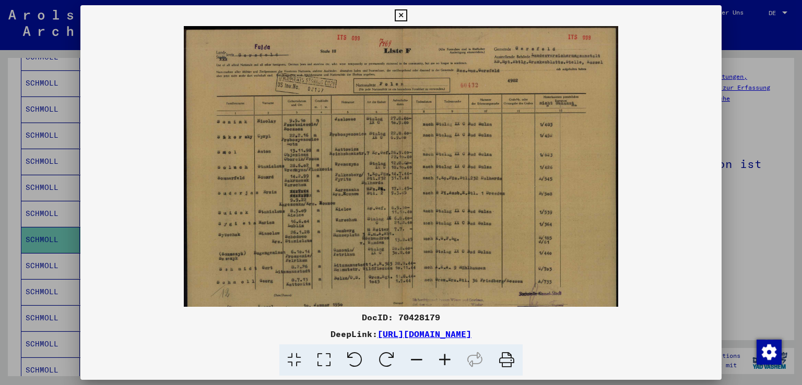
click at [444, 357] on icon at bounding box center [445, 361] width 28 height 32
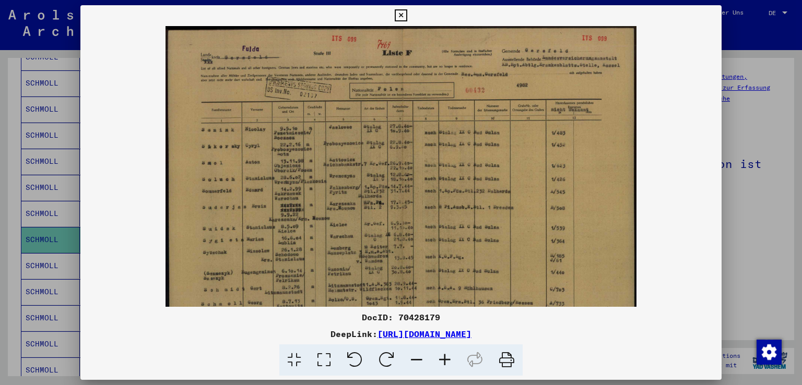
scroll to position [52, 0]
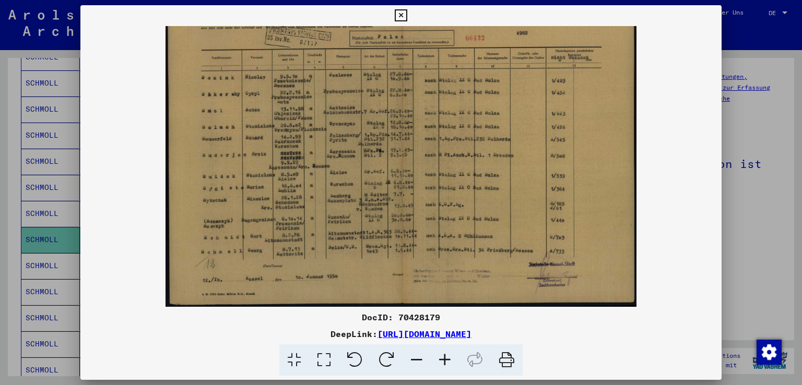
drag, startPoint x: 438, startPoint y: 218, endPoint x: 430, endPoint y: 143, distance: 76.1
click at [430, 143] on img at bounding box center [400, 140] width 471 height 333
click at [401, 13] on icon at bounding box center [401, 15] width 12 height 13
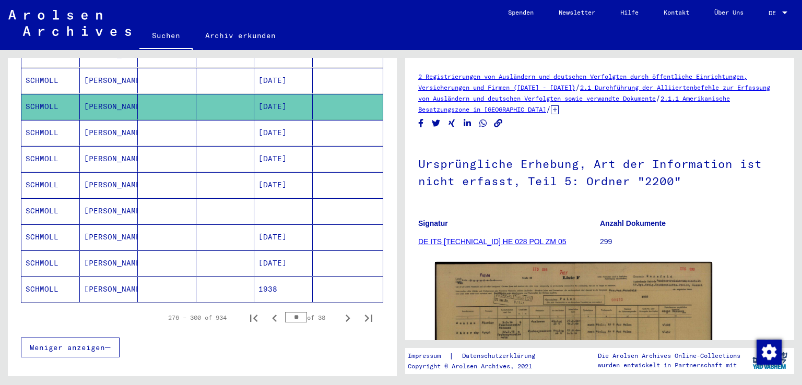
scroll to position [596, 0]
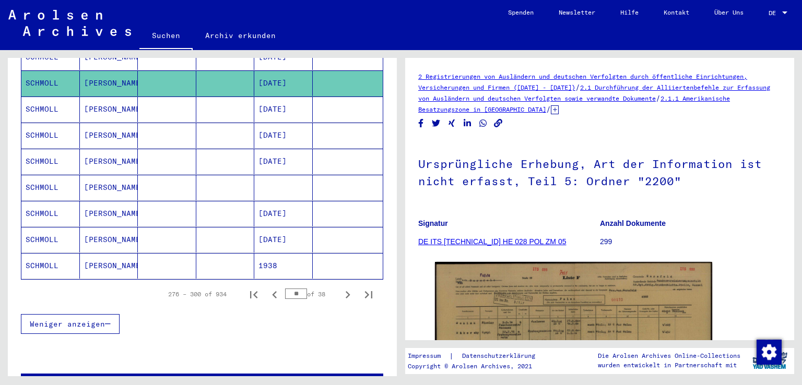
click at [89, 227] on mat-cell "[PERSON_NAME]" at bounding box center [109, 240] width 58 height 26
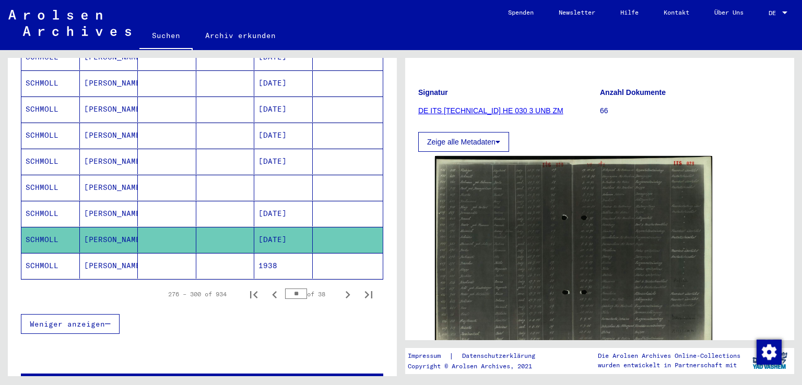
scroll to position [157, 0]
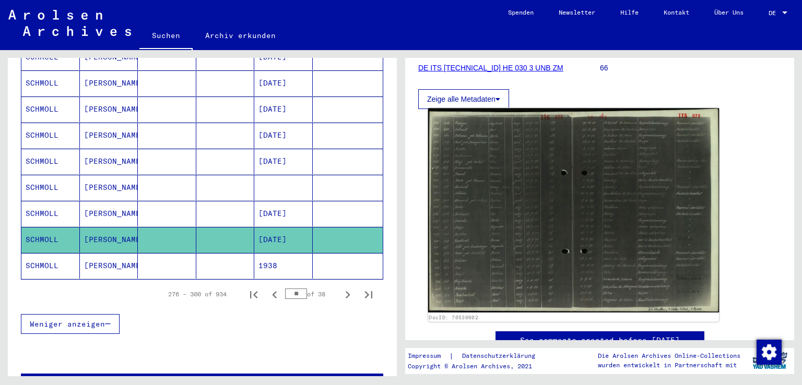
click at [522, 257] on img at bounding box center [573, 210] width 291 height 205
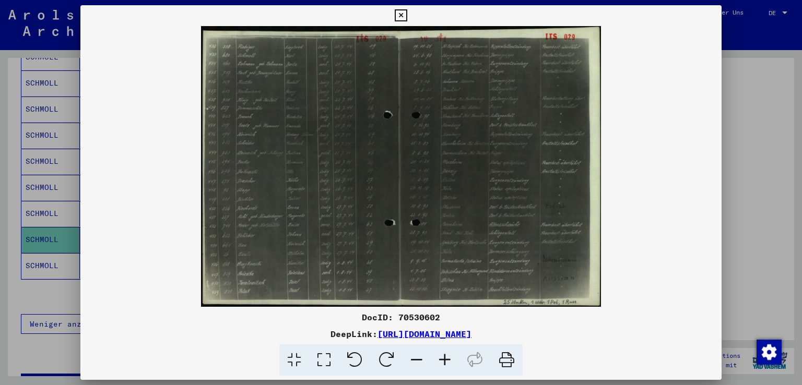
click at [447, 360] on icon at bounding box center [445, 361] width 28 height 32
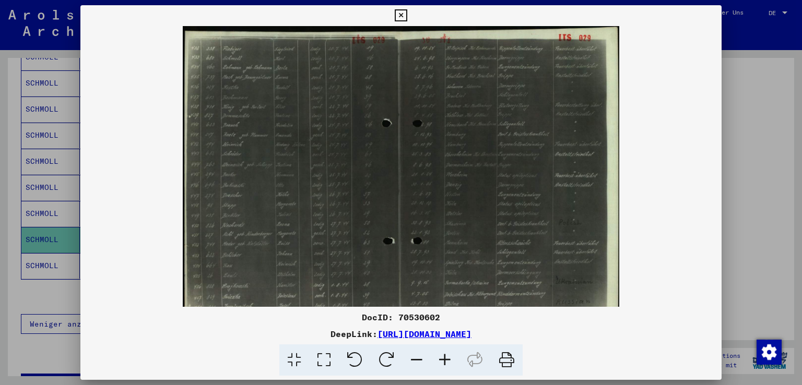
click at [447, 360] on icon at bounding box center [445, 361] width 28 height 32
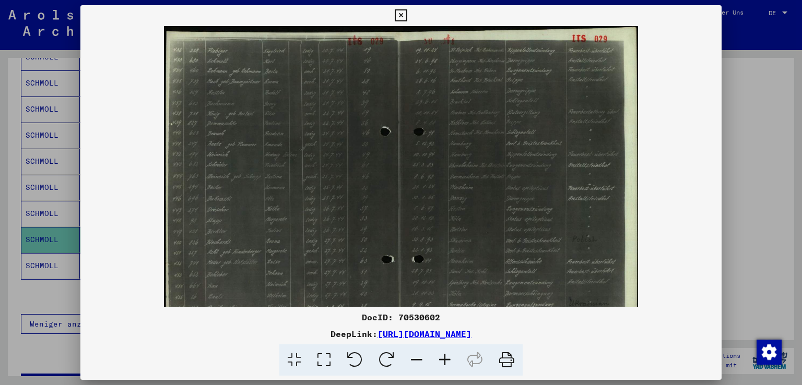
click at [447, 360] on icon at bounding box center [445, 361] width 28 height 32
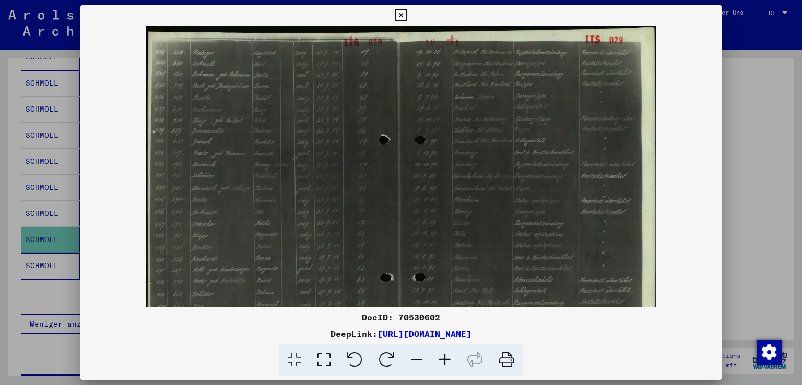
click at [447, 360] on icon at bounding box center [445, 361] width 28 height 32
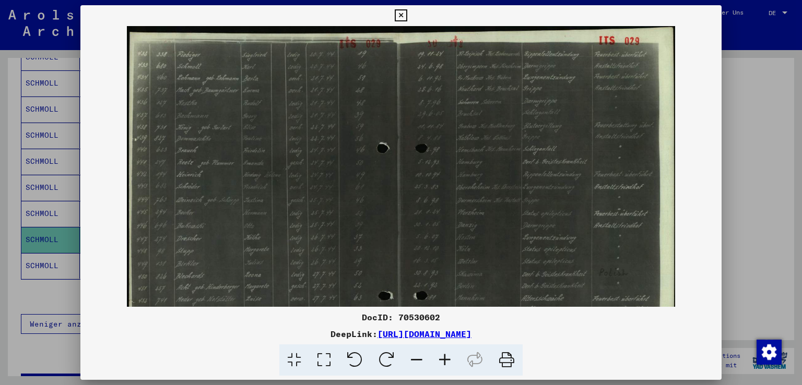
drag, startPoint x: 253, startPoint y: 117, endPoint x: 263, endPoint y: 155, distance: 39.4
click at [263, 155] on img at bounding box center [401, 218] width 548 height 385
click at [443, 360] on icon at bounding box center [445, 361] width 28 height 32
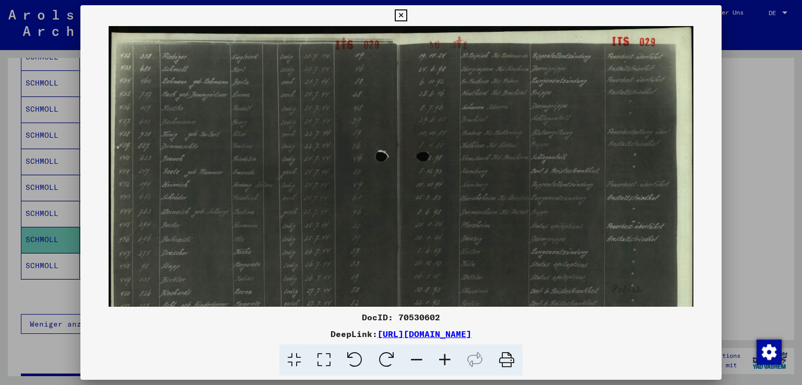
drag, startPoint x: 223, startPoint y: 128, endPoint x: 196, endPoint y: 158, distance: 40.3
click at [196, 158] on img at bounding box center [401, 231] width 585 height 411
click at [400, 11] on icon at bounding box center [401, 15] width 12 height 13
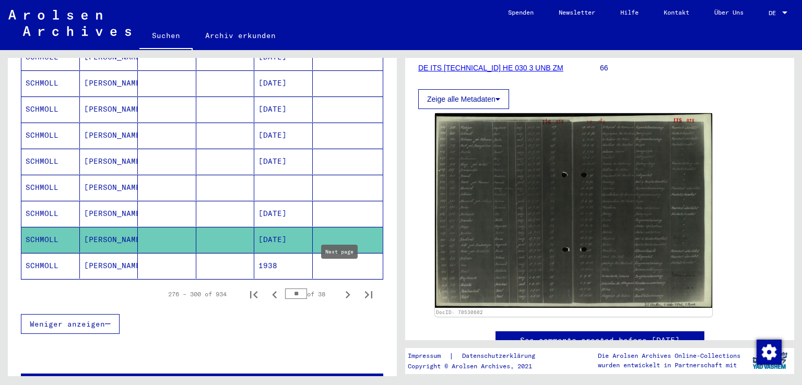
click at [346, 291] on icon "Next page" at bounding box center [348, 294] width 5 height 7
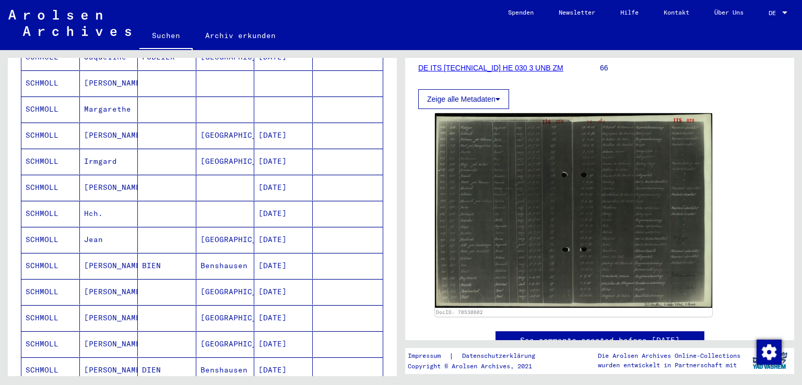
scroll to position [74, 0]
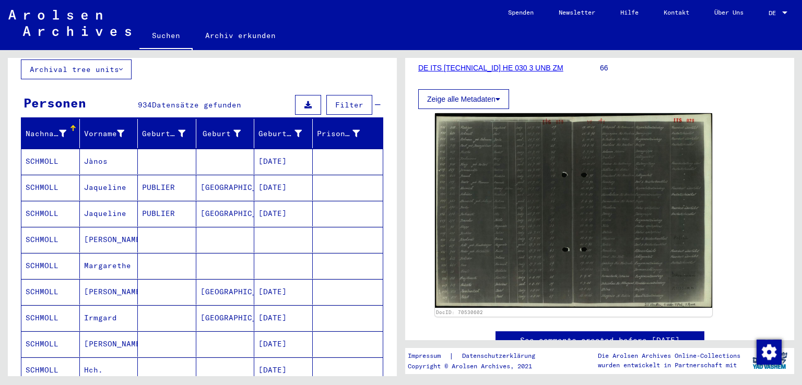
click at [102, 227] on mat-cell "[PERSON_NAME]" at bounding box center [109, 240] width 58 height 26
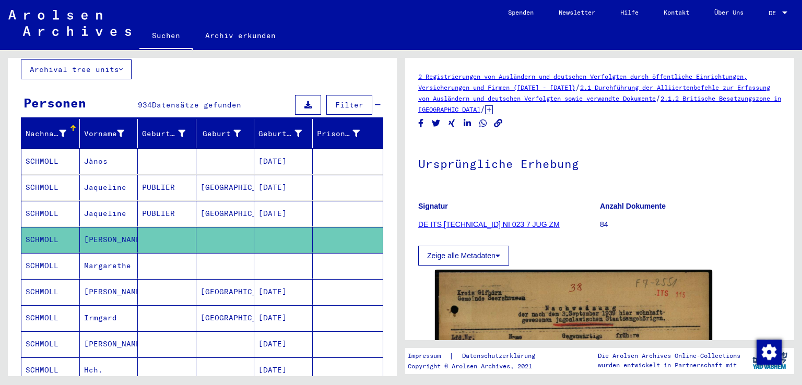
click at [110, 253] on mat-cell "Margarethe" at bounding box center [109, 266] width 58 height 26
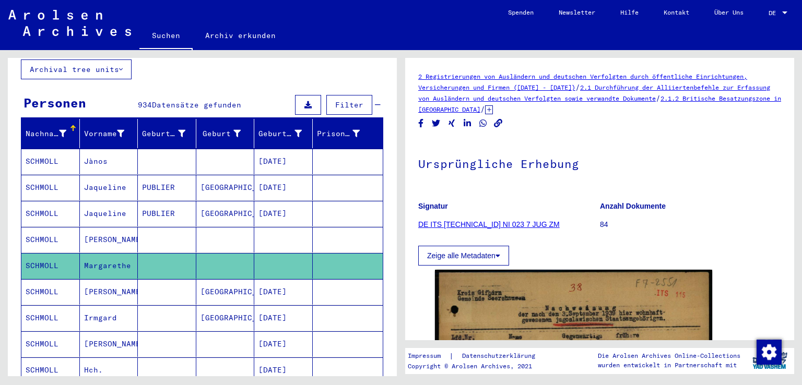
click at [110, 253] on mat-cell "Margarethe" at bounding box center [109, 266] width 58 height 26
click at [30, 253] on mat-cell "SCHMOLL" at bounding box center [50, 266] width 58 height 26
click at [31, 253] on mat-cell "SCHMOLL" at bounding box center [50, 266] width 58 height 26
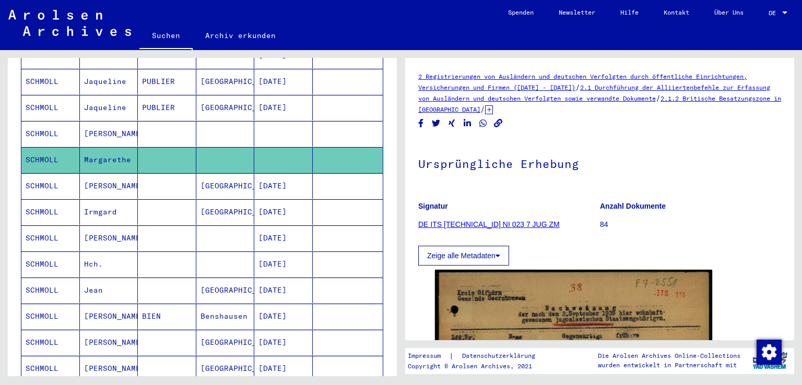
scroll to position [230, 0]
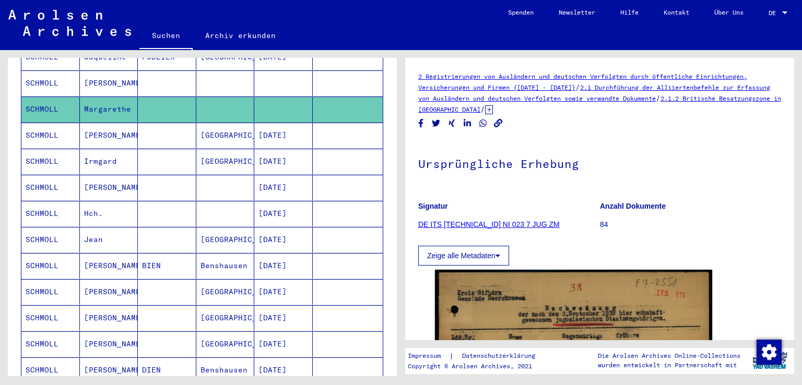
click at [89, 123] on mat-cell "[PERSON_NAME]" at bounding box center [109, 136] width 58 height 26
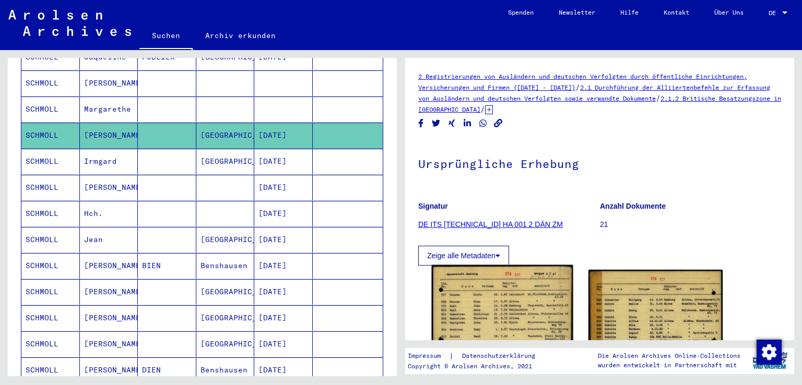
click at [520, 302] on img at bounding box center [502, 363] width 141 height 197
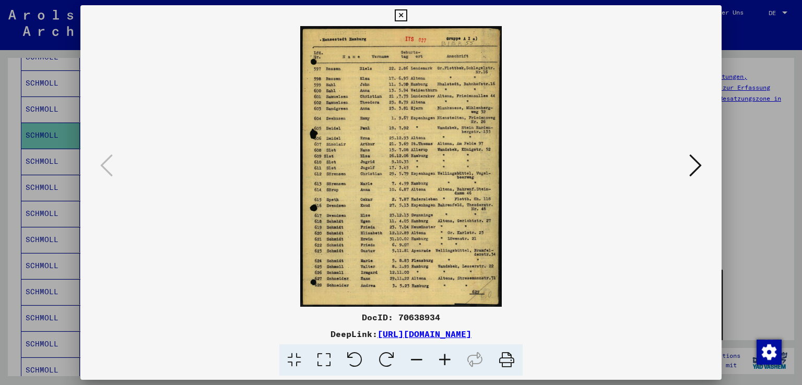
click at [398, 14] on icon at bounding box center [401, 15] width 12 height 13
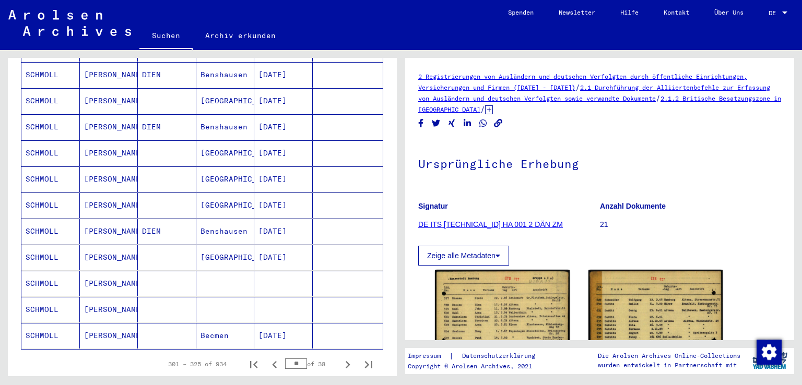
scroll to position [543, 0]
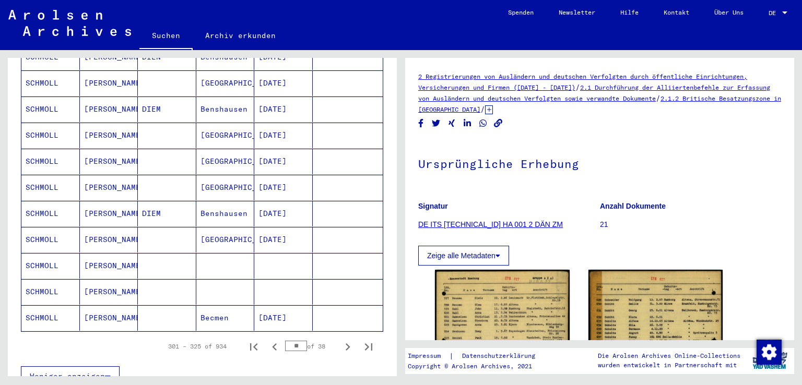
click at [97, 253] on mat-cell "[PERSON_NAME]" at bounding box center [109, 266] width 58 height 26
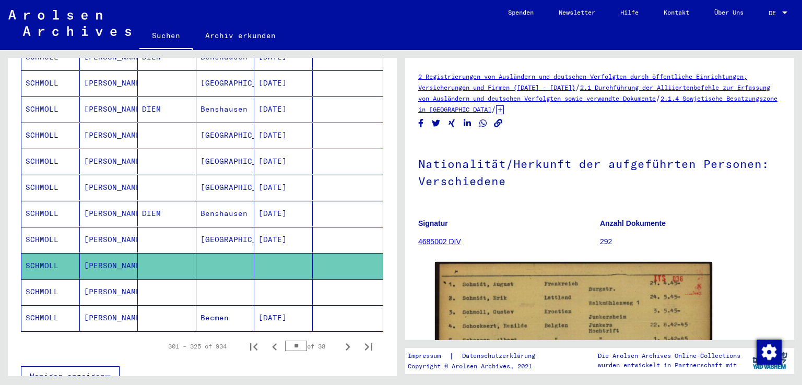
click at [98, 305] on mat-cell "[PERSON_NAME]" at bounding box center [109, 318] width 58 height 26
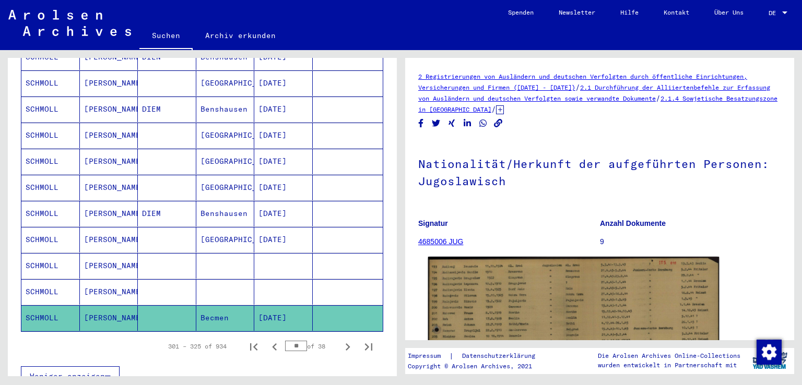
click at [461, 289] on img at bounding box center [573, 361] width 291 height 209
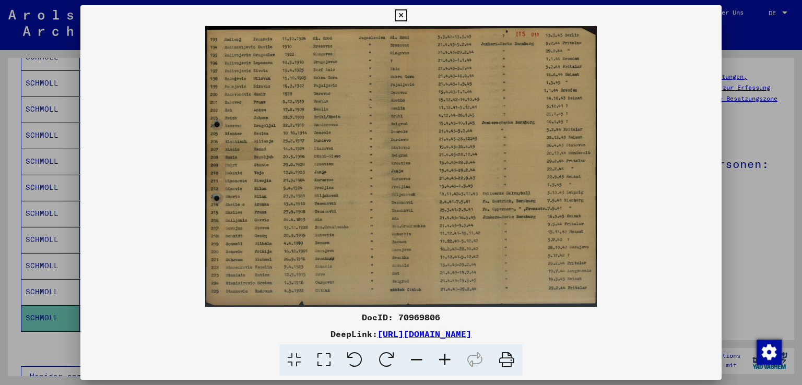
click at [397, 14] on div "DocID: 70969806 DeepLink: [URL][DOMAIN_NAME]" at bounding box center [401, 192] width 642 height 375
click at [403, 17] on div "DocID: 70969806 DeepLink: [URL][DOMAIN_NAME]" at bounding box center [401, 192] width 642 height 375
click at [400, 13] on div "DocID: 70969806 DeepLink: [URL][DOMAIN_NAME]" at bounding box center [401, 192] width 642 height 375
click at [19, 336] on div at bounding box center [401, 192] width 802 height 385
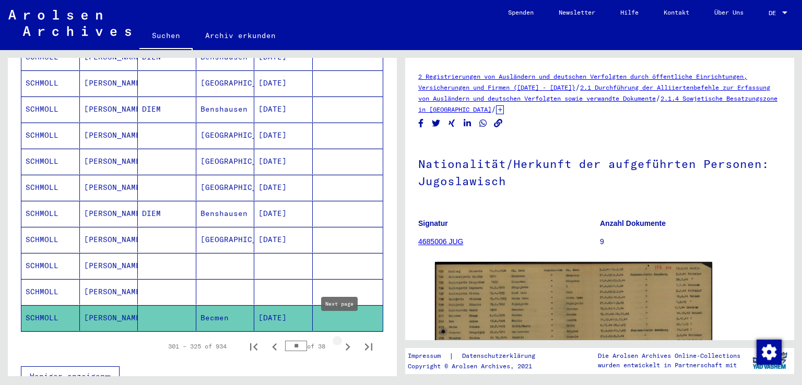
click at [340, 340] on icon "Next page" at bounding box center [347, 347] width 15 height 15
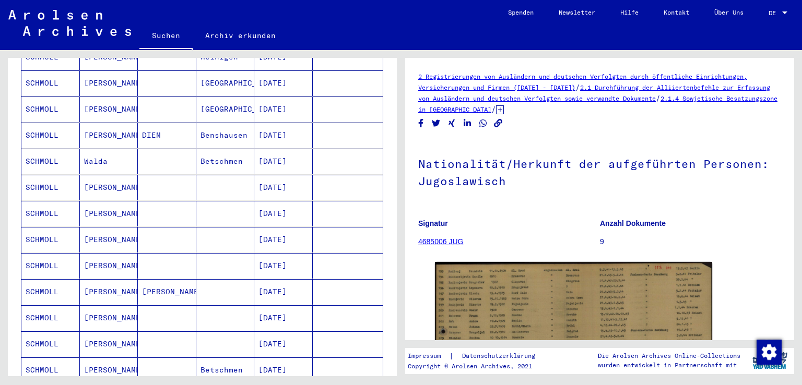
scroll to position [648, 0]
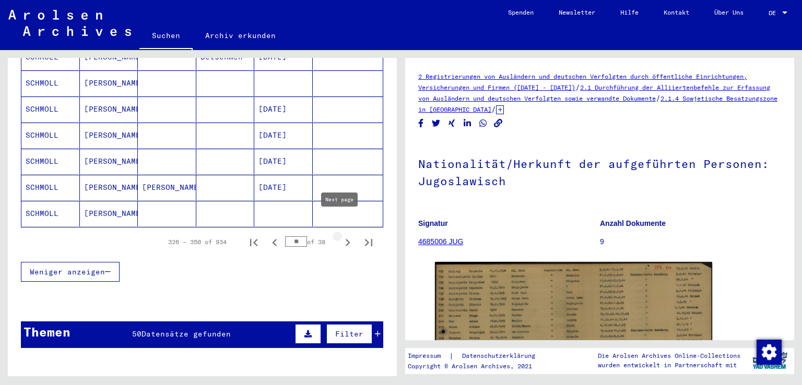
click at [340, 235] on icon "Next page" at bounding box center [347, 242] width 15 height 15
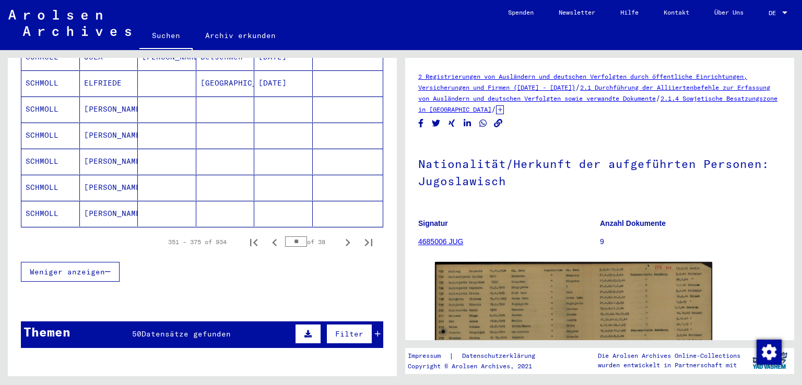
click at [96, 175] on mat-cell "[PERSON_NAME]" at bounding box center [109, 188] width 58 height 26
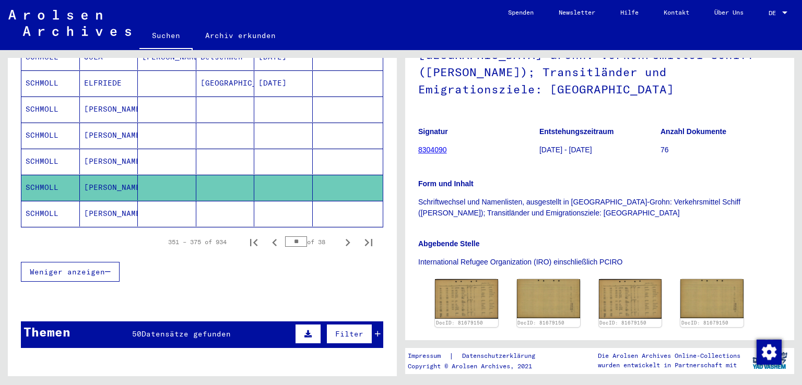
scroll to position [157, 0]
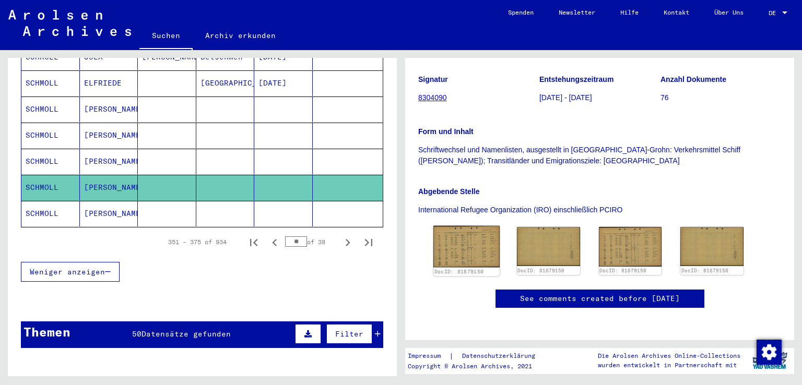
click at [475, 231] on img at bounding box center [466, 246] width 66 height 41
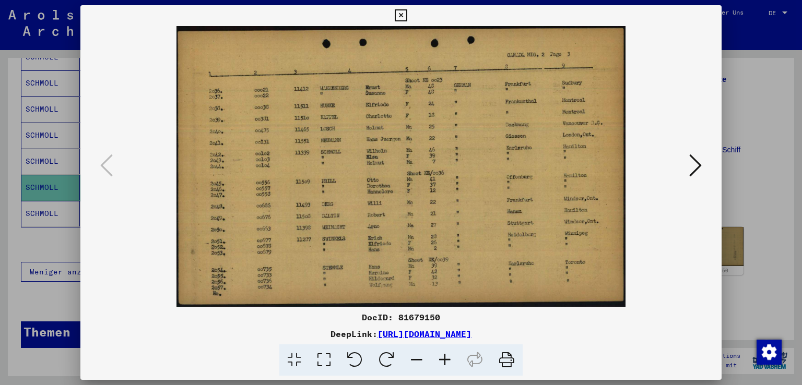
click at [693, 163] on icon at bounding box center [695, 165] width 13 height 25
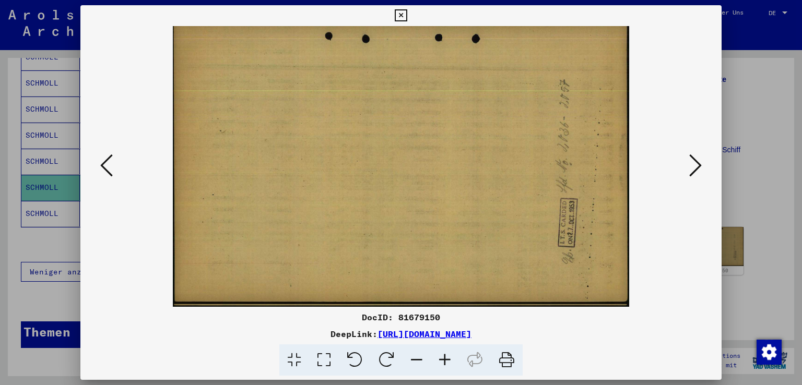
click at [401, 15] on icon at bounding box center [401, 15] width 12 height 13
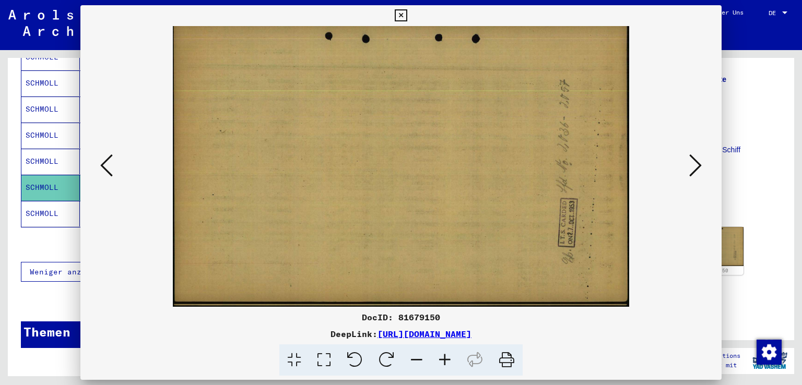
click at [94, 201] on mat-cell "[PERSON_NAME]" at bounding box center [109, 214] width 58 height 26
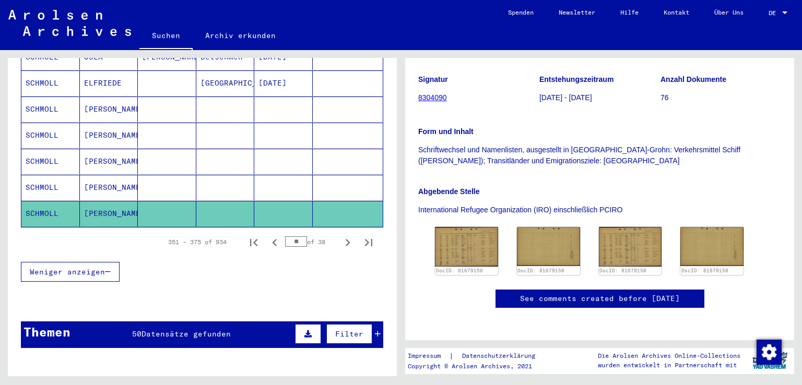
click at [94, 201] on mat-cell "[PERSON_NAME]" at bounding box center [109, 214] width 58 height 26
click at [340, 235] on icon "Next page" at bounding box center [347, 242] width 15 height 15
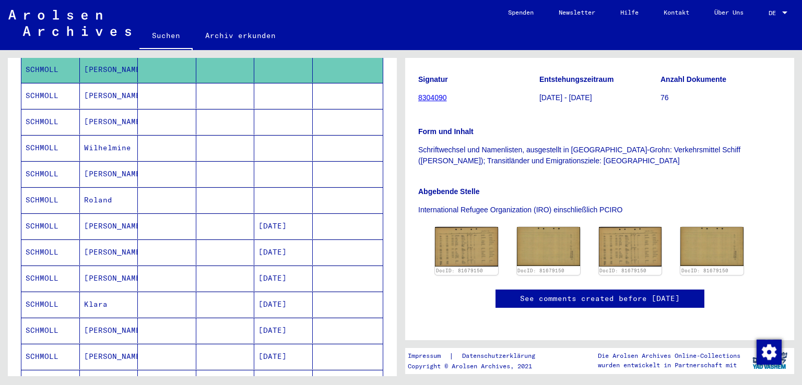
scroll to position [230, 0]
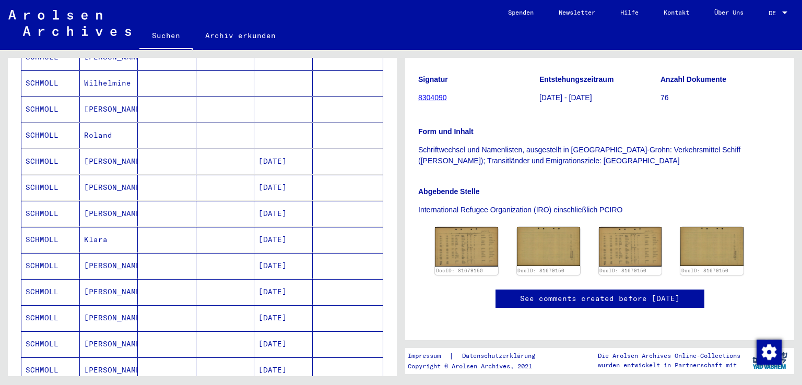
click at [90, 253] on mat-cell "[PERSON_NAME]" at bounding box center [109, 266] width 58 height 26
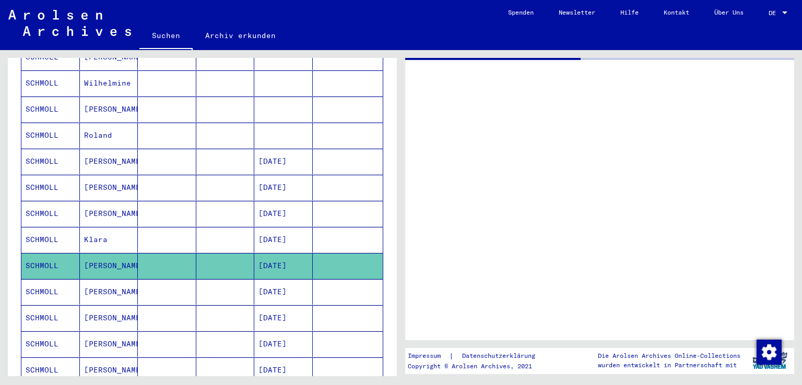
click at [90, 253] on mat-cell "[PERSON_NAME]" at bounding box center [109, 266] width 58 height 26
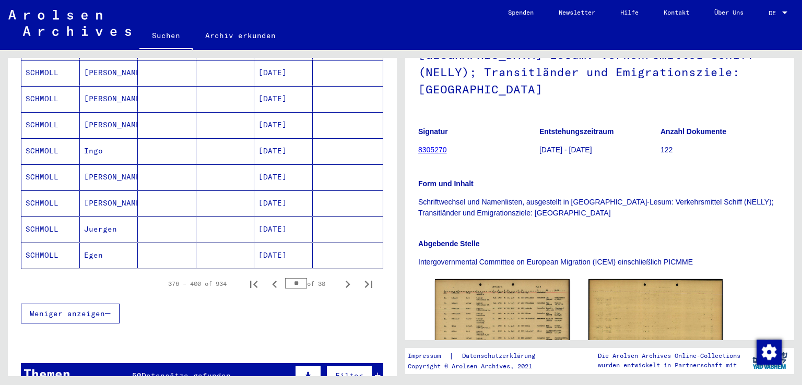
scroll to position [648, 0]
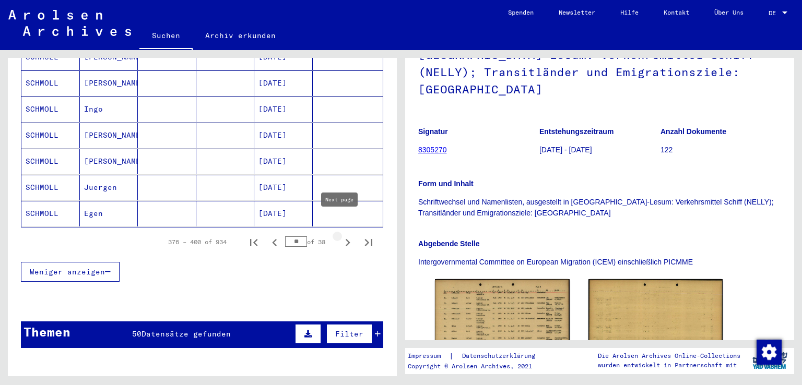
click at [340, 235] on icon "Next page" at bounding box center [347, 242] width 15 height 15
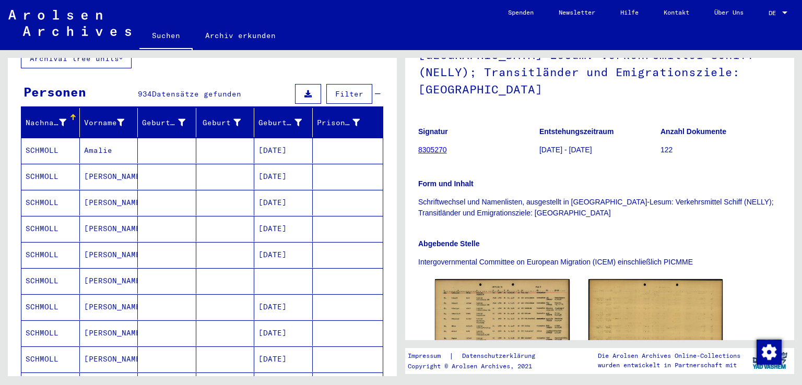
scroll to position [74, 0]
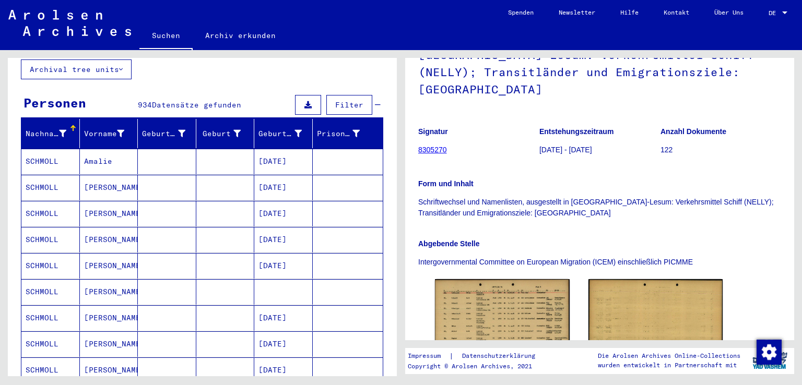
click at [88, 227] on mat-cell "[PERSON_NAME]" at bounding box center [109, 240] width 58 height 26
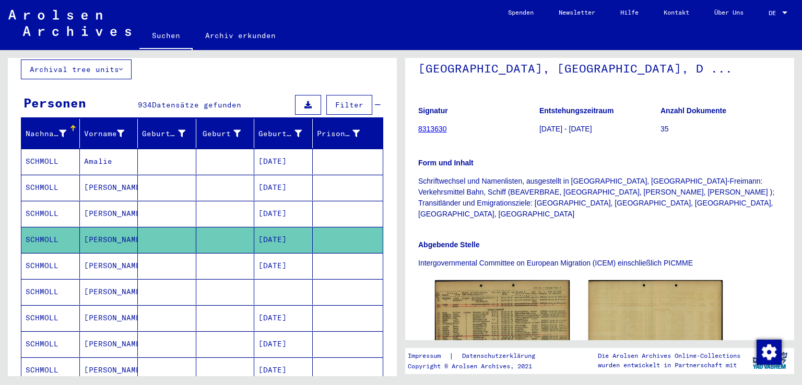
scroll to position [209, 0]
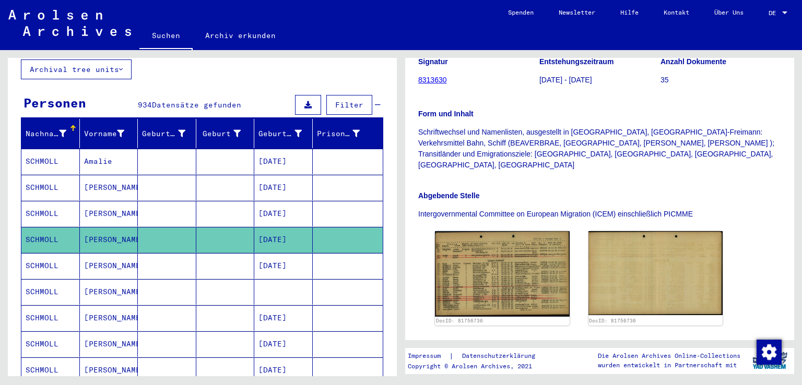
click at [482, 261] on img at bounding box center [502, 274] width 135 height 86
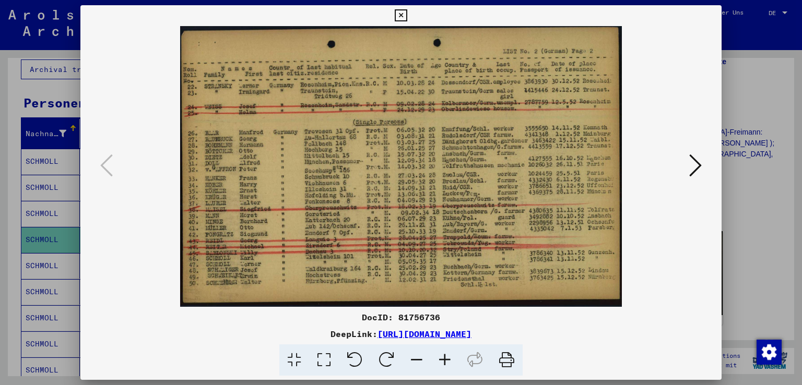
click at [403, 14] on icon at bounding box center [401, 15] width 12 height 13
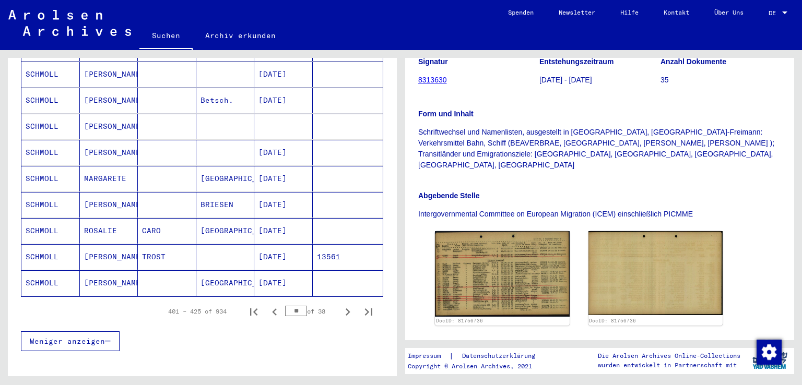
scroll to position [596, 0]
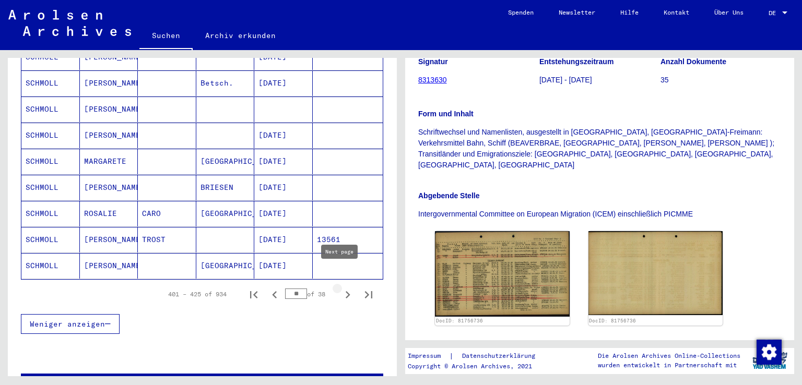
click at [340, 288] on icon "Next page" at bounding box center [347, 295] width 15 height 15
type input "**"
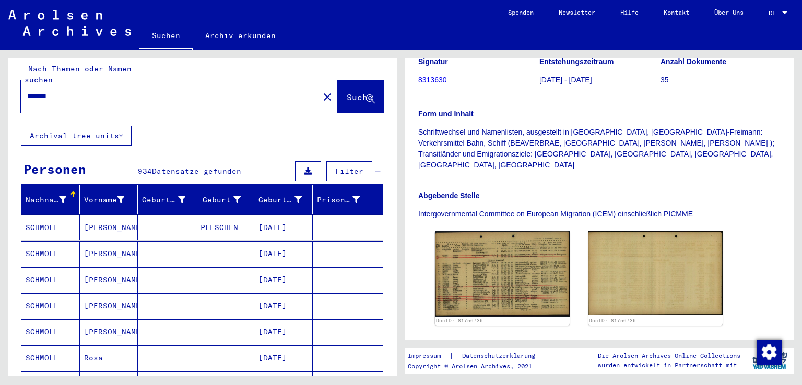
scroll to position [0, 0]
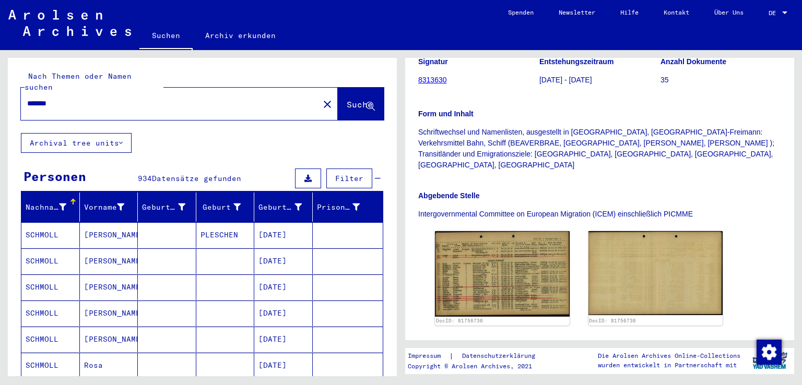
click at [80, 98] on input "*******" at bounding box center [170, 103] width 286 height 11
type input "**********"
